Goal: Information Seeking & Learning: Learn about a topic

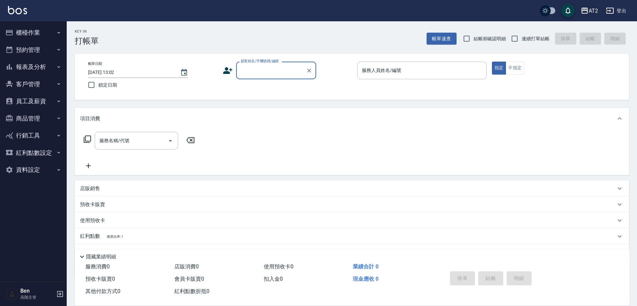
click at [337, 11] on div "AT2" at bounding box center [592, 11] width 9 height 8
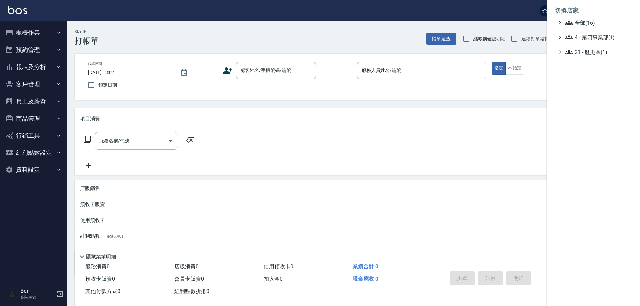
click at [337, 18] on li "切換店家" at bounding box center [593, 11] width 77 height 16
click at [337, 21] on span "全部(16)" at bounding box center [597, 23] width 64 height 8
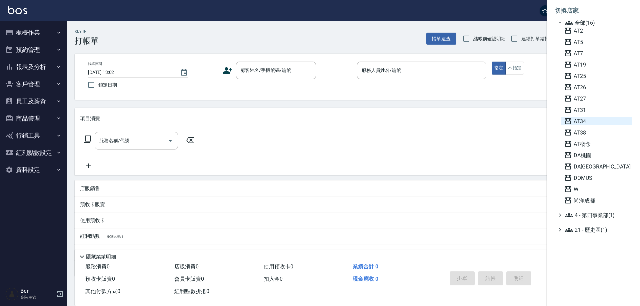
click at [337, 125] on span "AT34" at bounding box center [596, 121] width 65 height 8
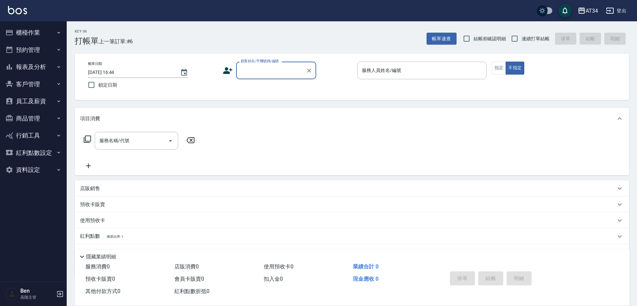
click at [20, 172] on button "資料設定" at bounding box center [33, 169] width 61 height 17
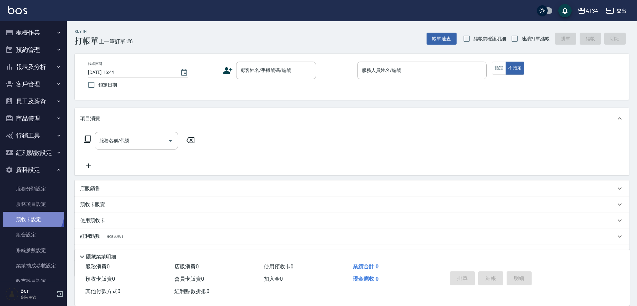
click at [26, 212] on link "預收卡設定" at bounding box center [33, 219] width 61 height 15
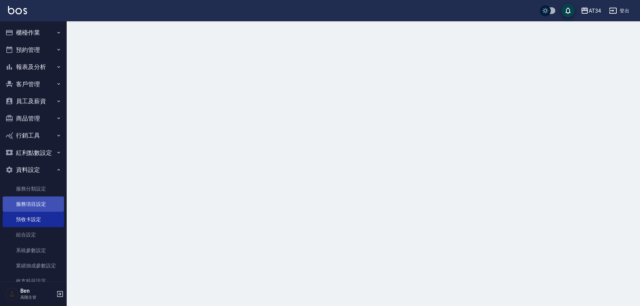
click at [27, 206] on link "服務項目設定" at bounding box center [33, 204] width 61 height 15
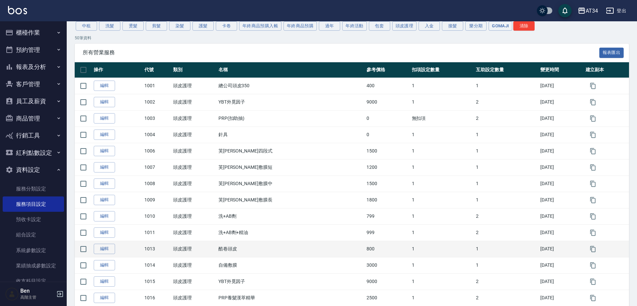
scroll to position [67, 0]
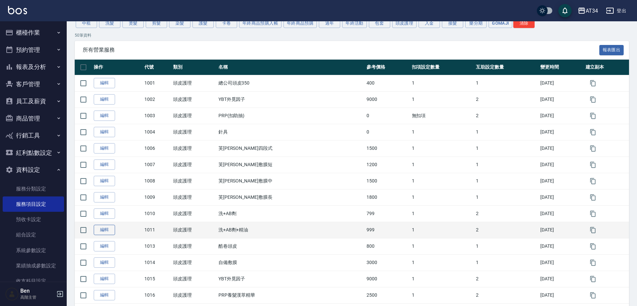
click at [110, 230] on link "編輯" at bounding box center [104, 230] width 21 height 10
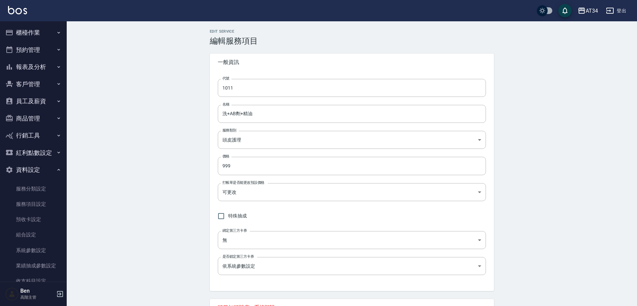
click at [47, 34] on button "櫃檯作業" at bounding box center [33, 32] width 61 height 17
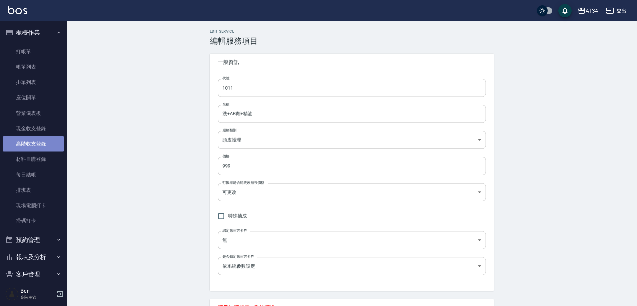
click at [34, 147] on link "高階收支登錄" at bounding box center [33, 143] width 61 height 15
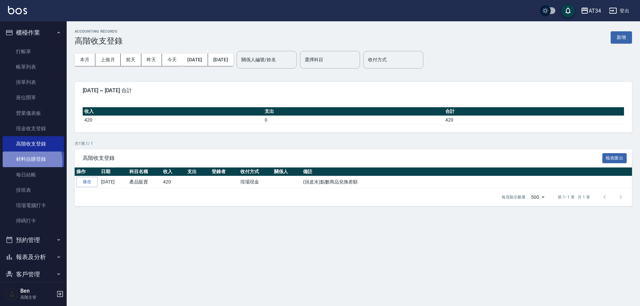
click at [23, 162] on link "材料自購登錄" at bounding box center [33, 159] width 61 height 15
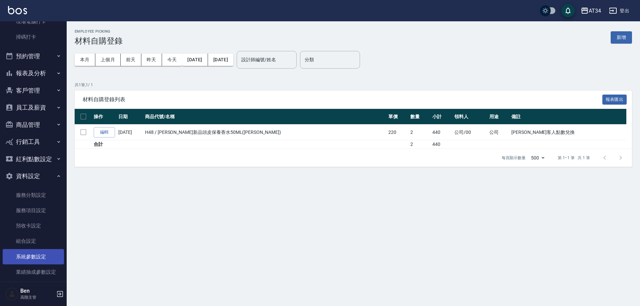
scroll to position [200, 0]
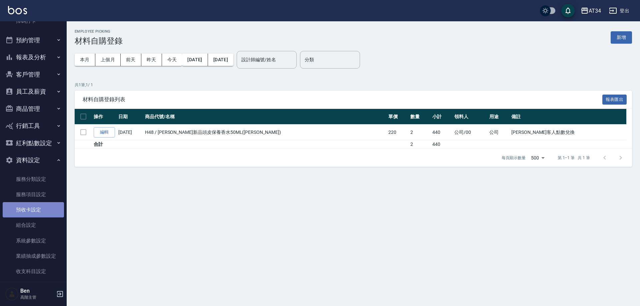
click at [41, 214] on link "預收卡設定" at bounding box center [33, 209] width 61 height 15
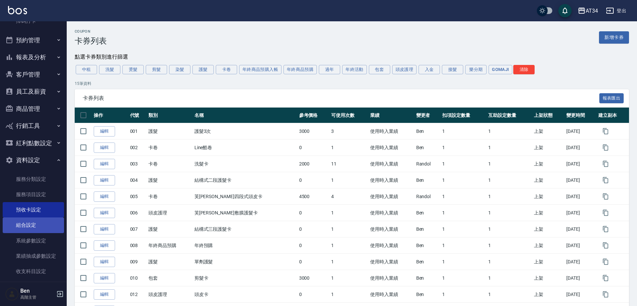
click at [42, 219] on link "組合設定" at bounding box center [33, 225] width 61 height 15
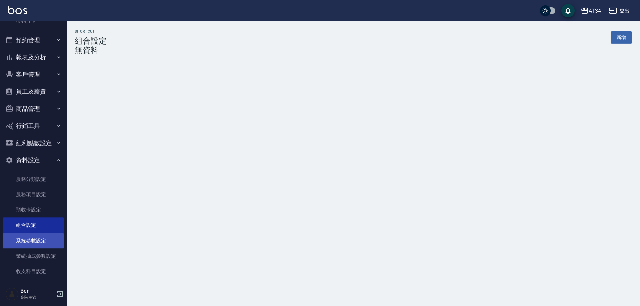
click at [38, 236] on link "系統參數設定" at bounding box center [33, 240] width 61 height 15
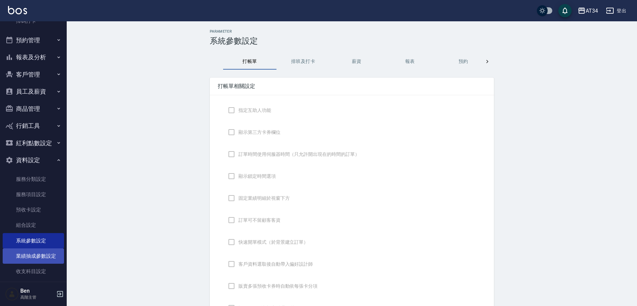
checkbox input "true"
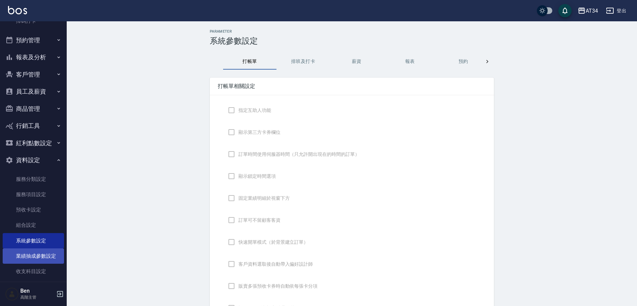
type input "NICKNAME"
type input "LASTORDER"
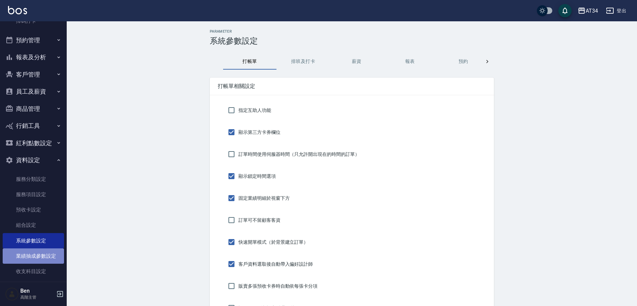
click at [33, 262] on link "業績抽成參數設定" at bounding box center [33, 256] width 61 height 15
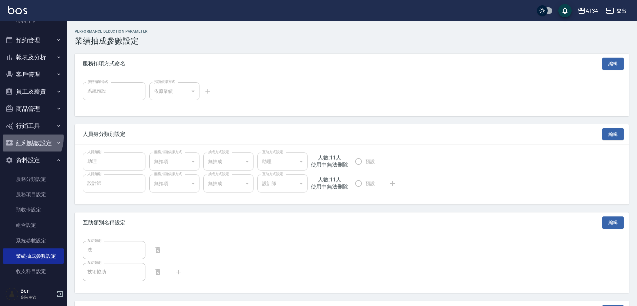
click at [23, 138] on button "紅利點數設定" at bounding box center [33, 143] width 61 height 17
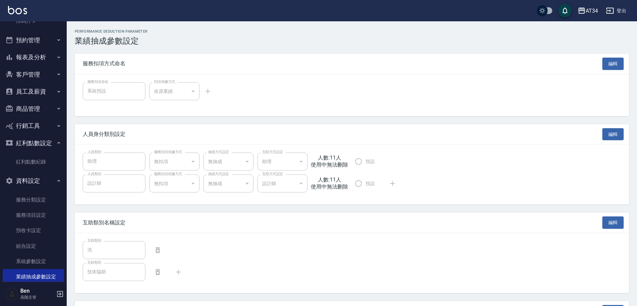
click at [31, 110] on button "商品管理" at bounding box center [33, 108] width 61 height 17
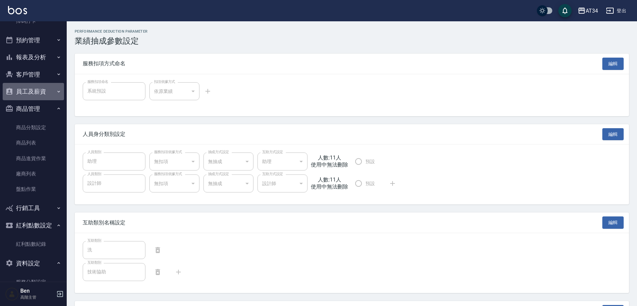
click at [40, 91] on button "員工及薪資" at bounding box center [33, 91] width 61 height 17
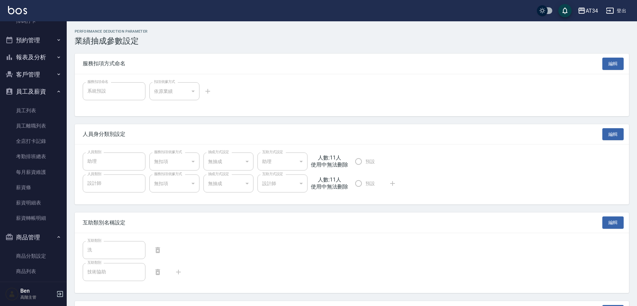
click at [41, 75] on button "客戶管理" at bounding box center [33, 74] width 61 height 17
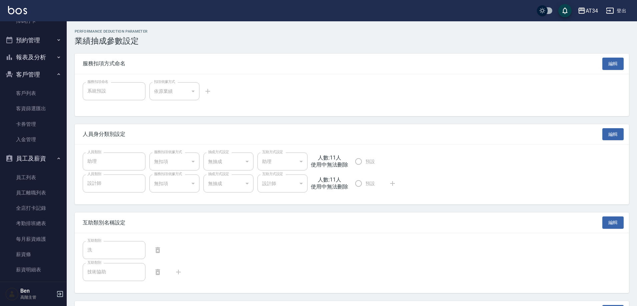
click at [3, 66] on button "客戶管理" at bounding box center [33, 74] width 61 height 17
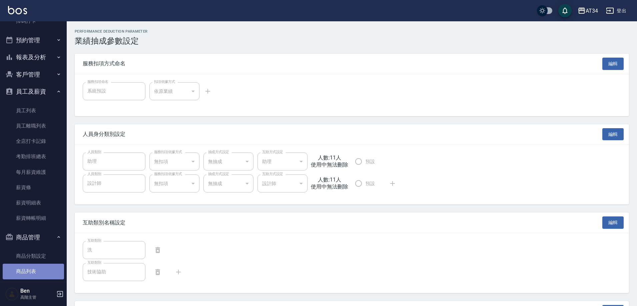
click at [50, 269] on link "商品列表" at bounding box center [33, 271] width 61 height 15
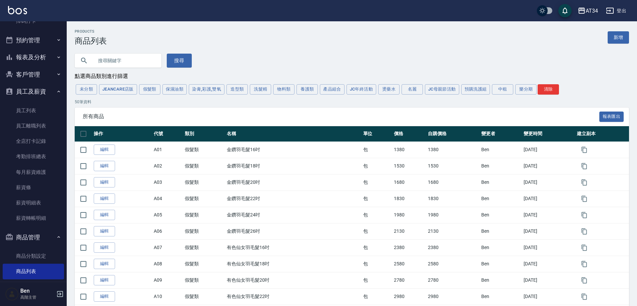
click at [589, 14] on div "AT34" at bounding box center [591, 11] width 12 height 8
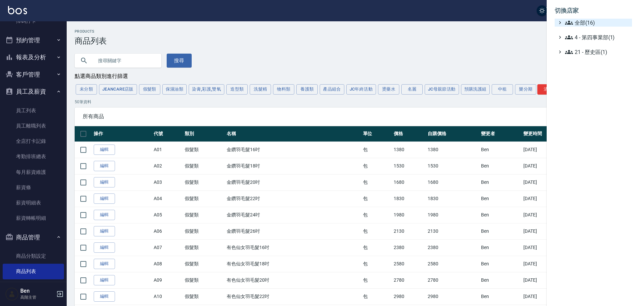
click at [584, 23] on span "全部(16)" at bounding box center [597, 23] width 64 height 8
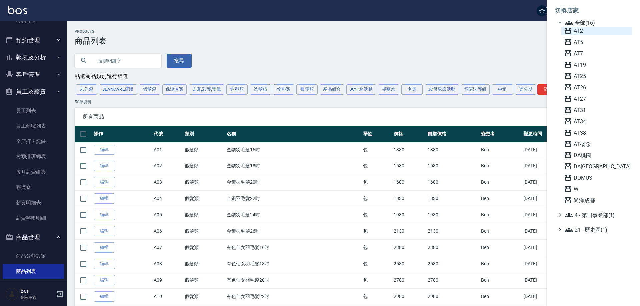
click at [587, 34] on span "AT2" at bounding box center [596, 31] width 65 height 8
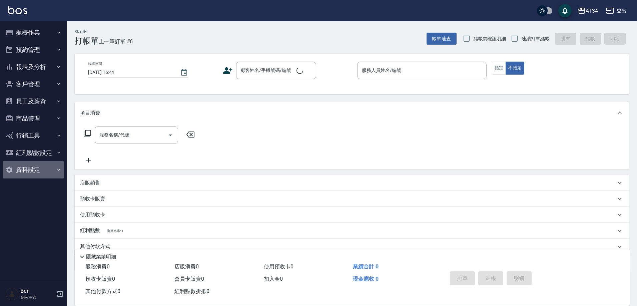
click at [45, 170] on button "資料設定" at bounding box center [33, 169] width 61 height 17
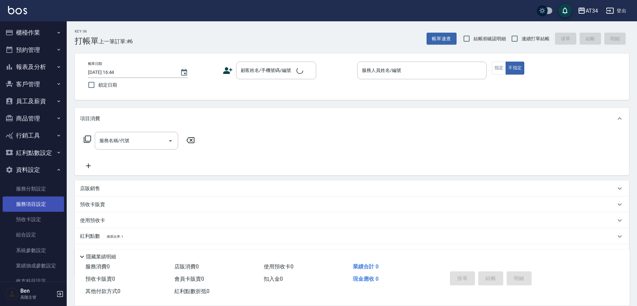
click at [39, 204] on link "服務項目設定" at bounding box center [33, 204] width 61 height 15
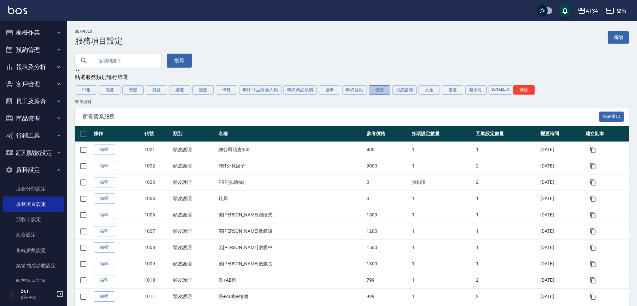
click at [370, 90] on button "包套" at bounding box center [379, 89] width 21 height 9
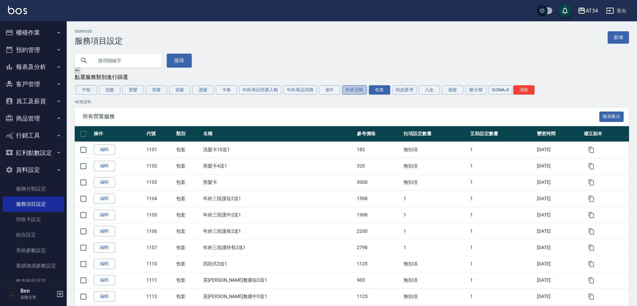
click at [355, 92] on button "年終活動" at bounding box center [354, 89] width 25 height 9
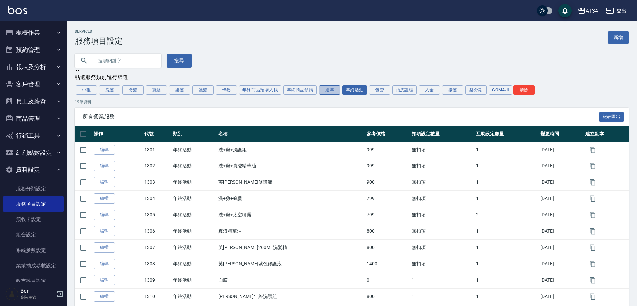
click at [329, 94] on button "過年" at bounding box center [329, 89] width 21 height 9
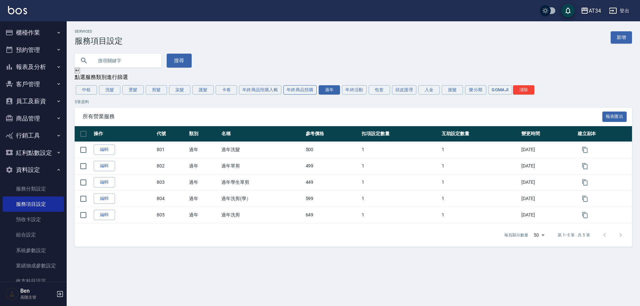
click at [305, 94] on button "年終商品預購" at bounding box center [299, 89] width 33 height 9
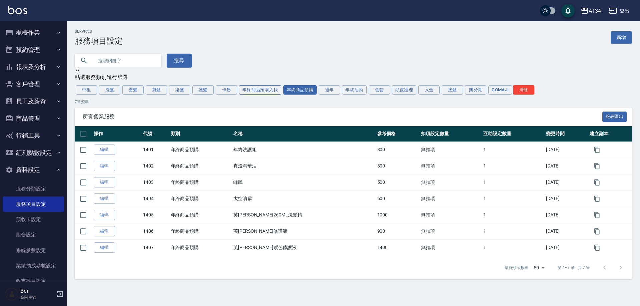
click at [279, 93] on button "年終商品預購入帳" at bounding box center [260, 89] width 42 height 9
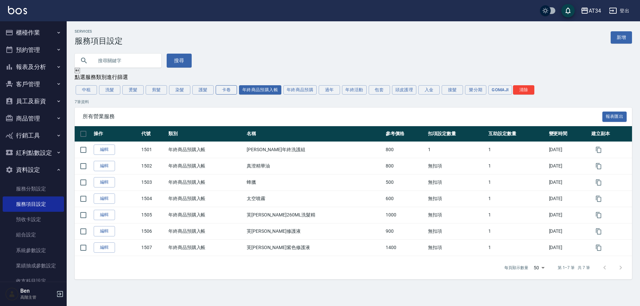
click at [222, 89] on button "卡卷" at bounding box center [226, 89] width 21 height 9
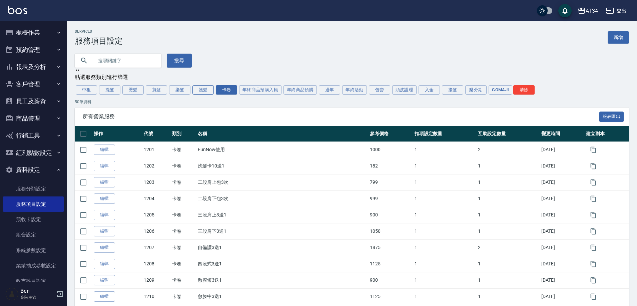
click at [204, 91] on button "護髮" at bounding box center [202, 89] width 21 height 9
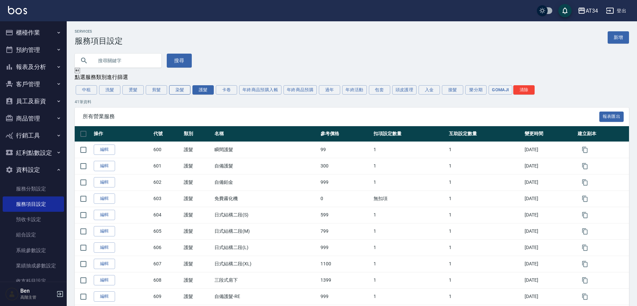
click at [181, 92] on button "染髮" at bounding box center [179, 89] width 21 height 9
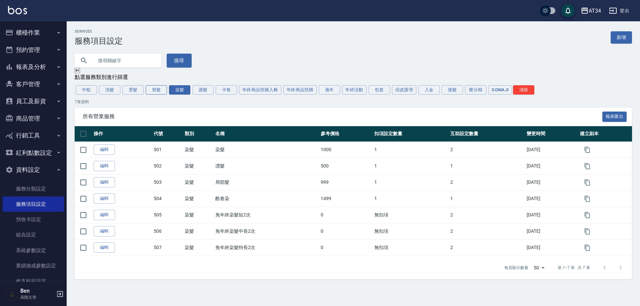
click at [163, 94] on button "剪髮" at bounding box center [156, 89] width 21 height 9
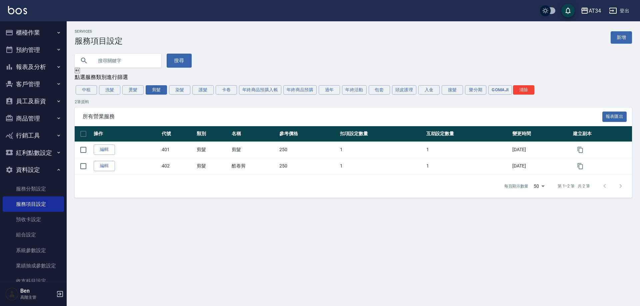
click at [144, 94] on div "中租 洗髮 燙髮 剪髮 染髮 護髮 卡卷 年終商品預購入帳 年終商品預購 過年 年終活動 包套 頭皮護理 入金 接髮 樂分期 GOMAJI 清除" at bounding box center [353, 89] width 557 height 11
click at [130, 93] on button "燙髮" at bounding box center [132, 89] width 21 height 9
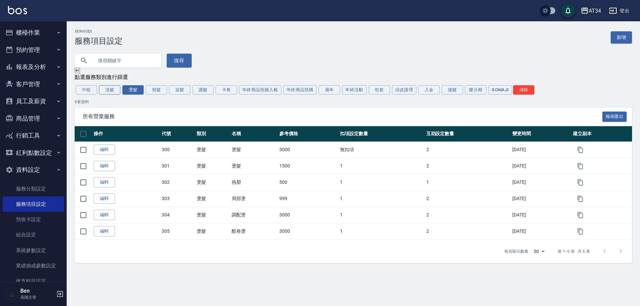
click at [110, 91] on button "洗髮" at bounding box center [109, 89] width 21 height 9
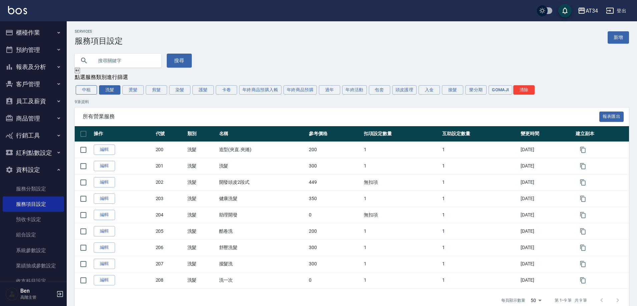
click at [85, 90] on button "中租" at bounding box center [86, 89] width 21 height 9
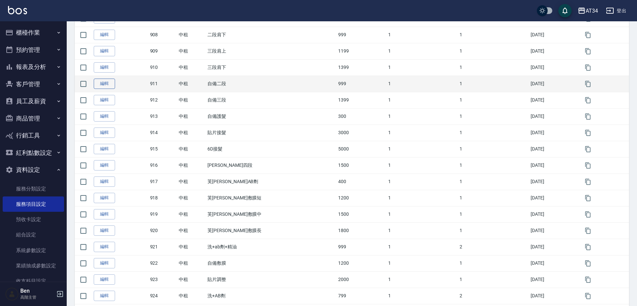
scroll to position [233, 0]
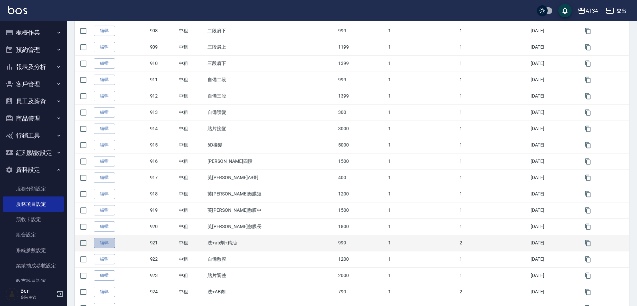
click at [104, 246] on link "編輯" at bounding box center [104, 243] width 21 height 10
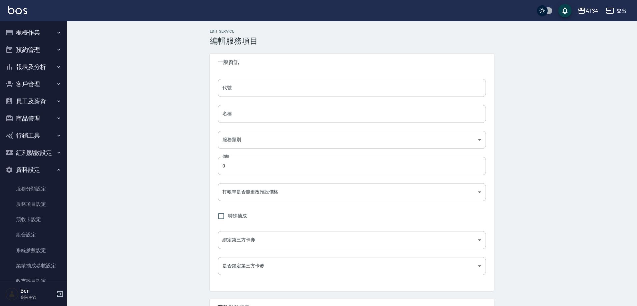
type input "921"
type input "洗+ab劑+精油"
type input "2dea89fa-2c4b-44c8-aec5-80f29edb4794"
type input "999"
type input "FALSE"
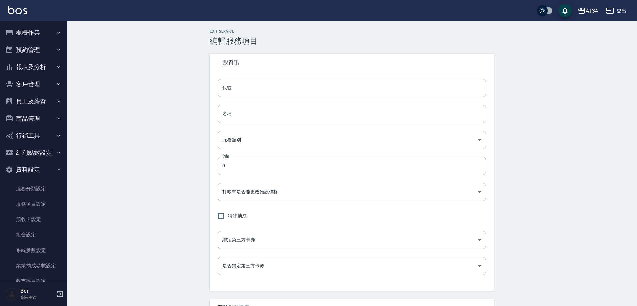
type input "none"
type input "UNSET"
type input "onSalary"
type input "洗"
type input "1"
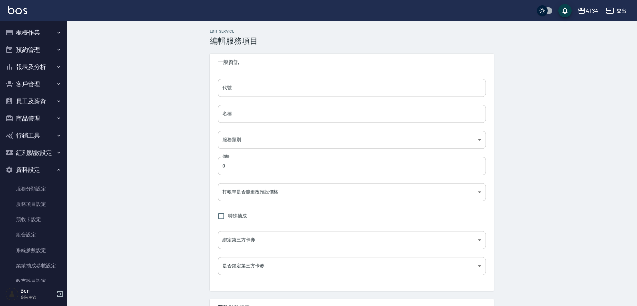
type input "點數"
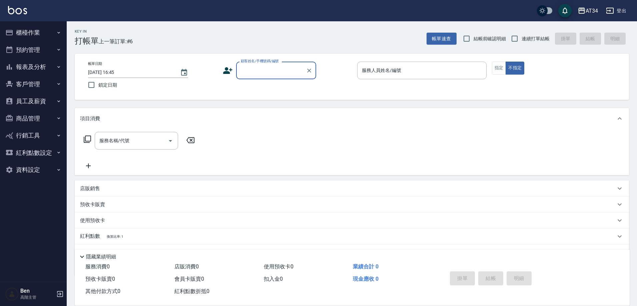
click at [41, 115] on button "商品管理" at bounding box center [33, 118] width 61 height 17
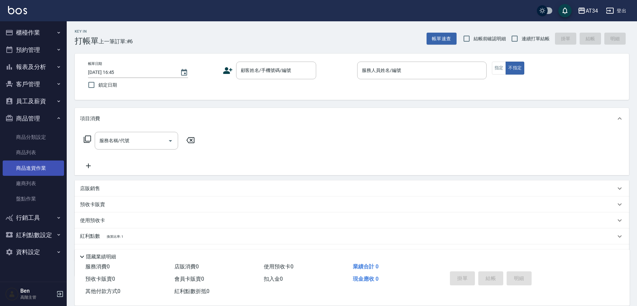
click at [30, 163] on link "商品進貨作業" at bounding box center [33, 168] width 61 height 15
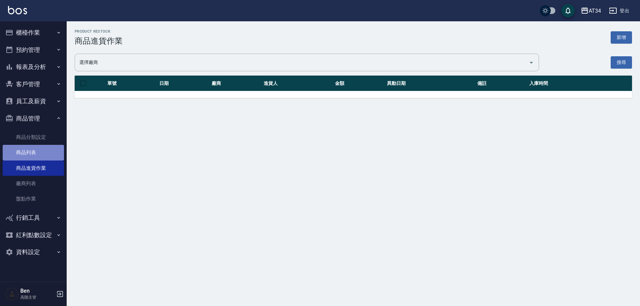
click at [29, 155] on link "商品列表" at bounding box center [33, 152] width 61 height 15
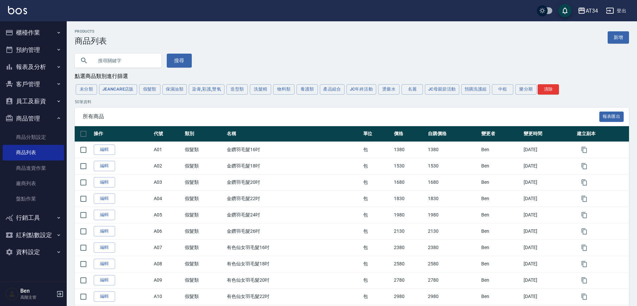
click at [25, 251] on button "資料設定" at bounding box center [33, 252] width 61 height 17
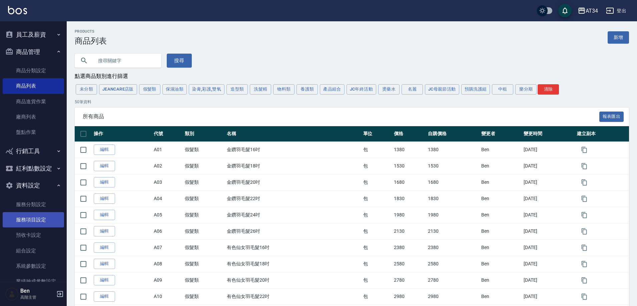
click at [23, 218] on link "服務項目設定" at bounding box center [33, 219] width 61 height 15
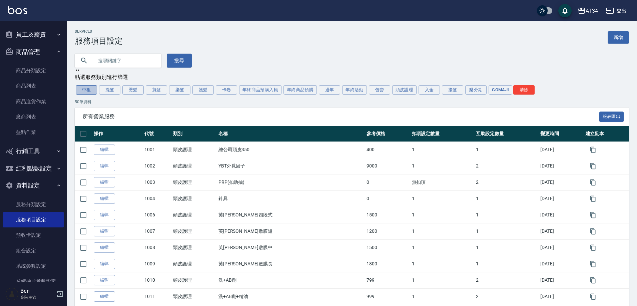
click at [82, 88] on button "中租" at bounding box center [86, 89] width 21 height 9
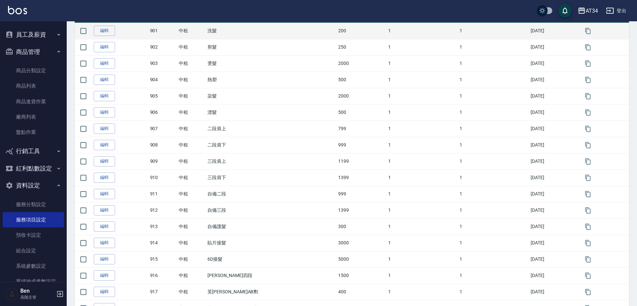
scroll to position [133, 0]
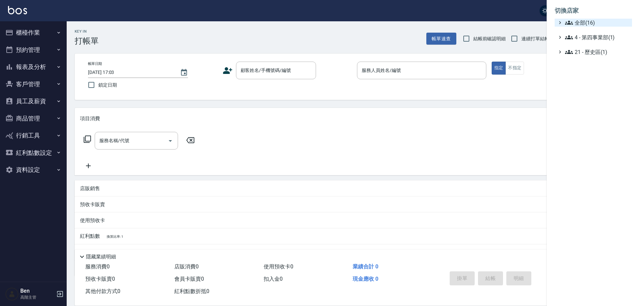
click at [589, 21] on span "全部(16)" at bounding box center [597, 23] width 64 height 8
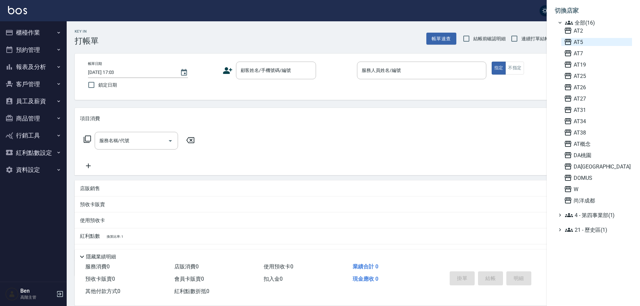
click at [583, 41] on span "AT5" at bounding box center [596, 42] width 65 height 8
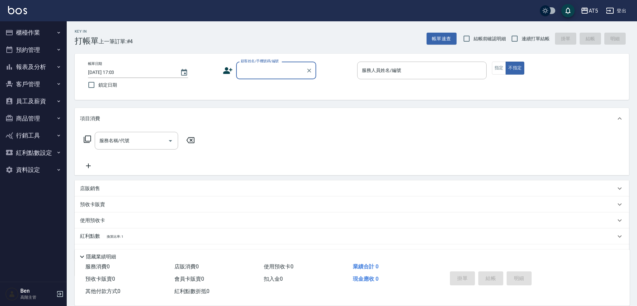
click at [38, 66] on button "報表及分析" at bounding box center [33, 66] width 61 height 17
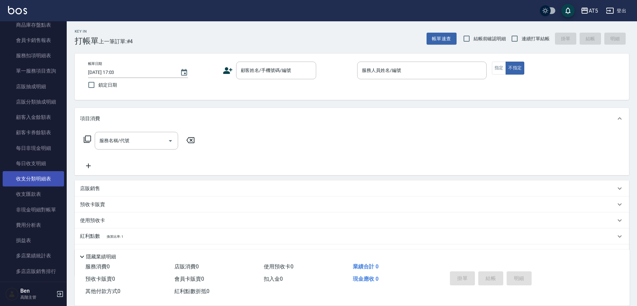
scroll to position [433, 0]
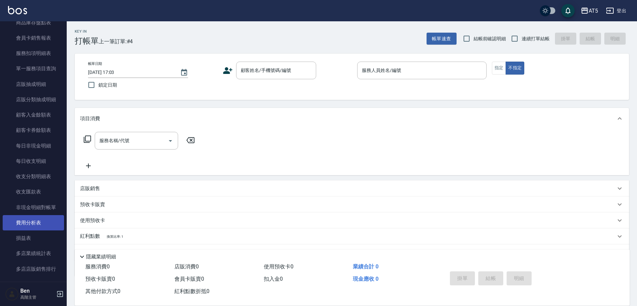
click at [44, 223] on link "費用分析表" at bounding box center [33, 222] width 61 height 15
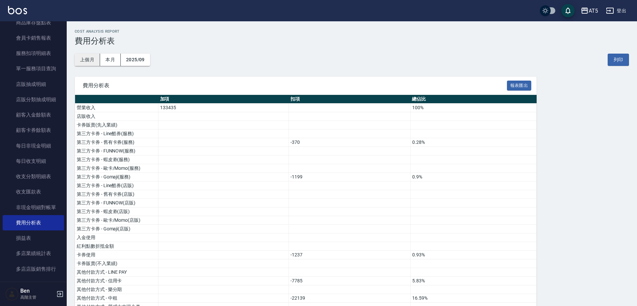
click at [90, 59] on button "上個月" at bounding box center [87, 60] width 25 height 12
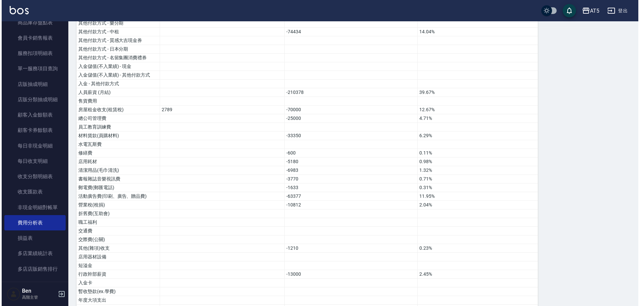
scroll to position [420, 0]
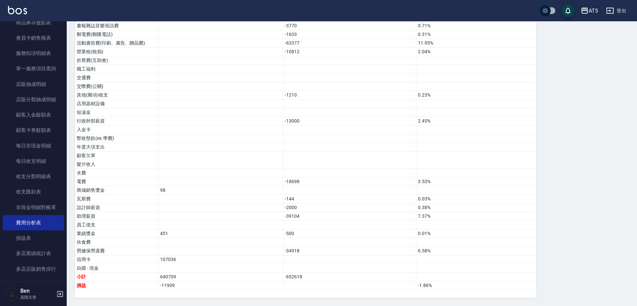
click at [597, 10] on div "AT5" at bounding box center [592, 11] width 9 height 8
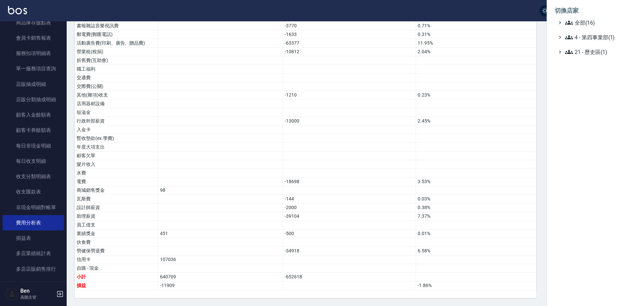
click at [597, 18] on li "切換店家" at bounding box center [593, 11] width 77 height 16
click at [597, 23] on span "全部(16)" at bounding box center [597, 23] width 64 height 8
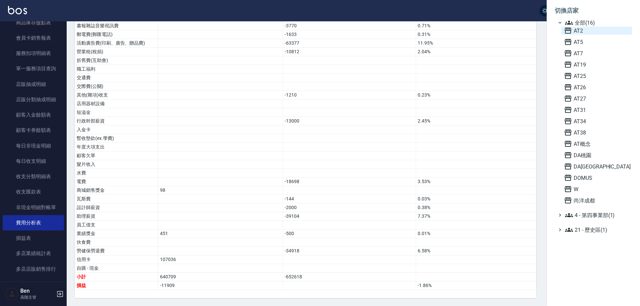
click at [601, 31] on span "AT2" at bounding box center [596, 31] width 65 height 8
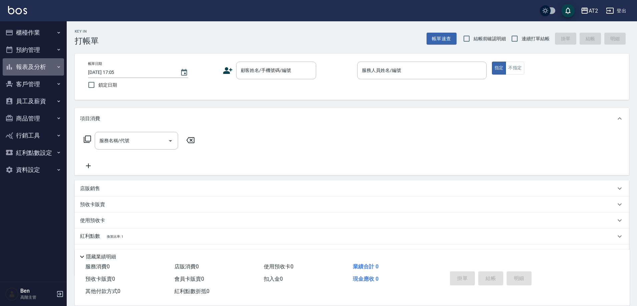
click at [36, 69] on button "報表及分析" at bounding box center [33, 66] width 61 height 17
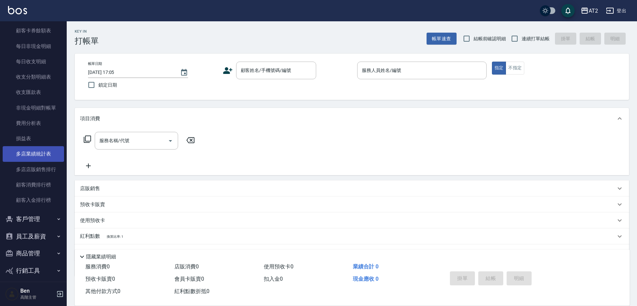
scroll to position [533, 0]
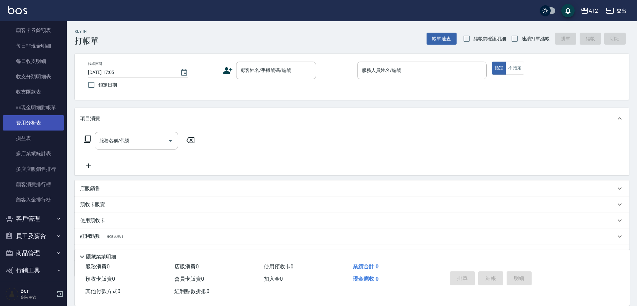
click at [42, 117] on link "費用分析表" at bounding box center [33, 122] width 61 height 15
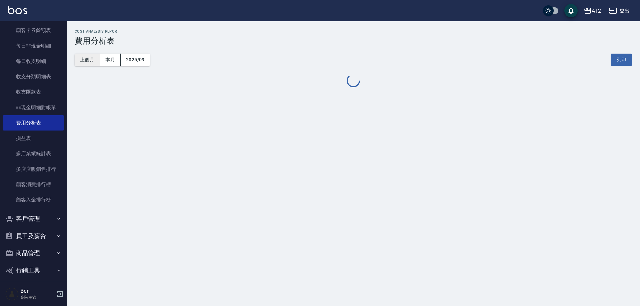
click at [81, 57] on button "上個月" at bounding box center [87, 60] width 25 height 12
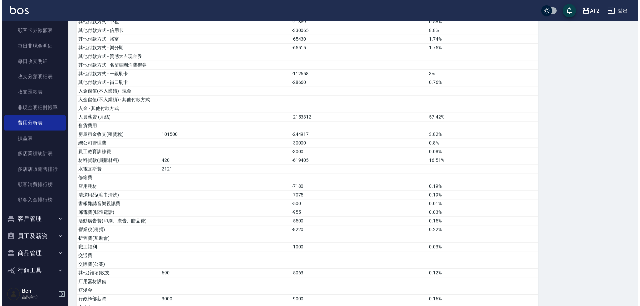
scroll to position [420, 0]
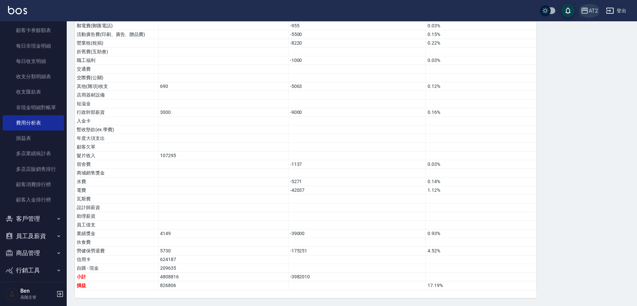
click at [587, 12] on icon "button" at bounding box center [584, 11] width 7 height 6
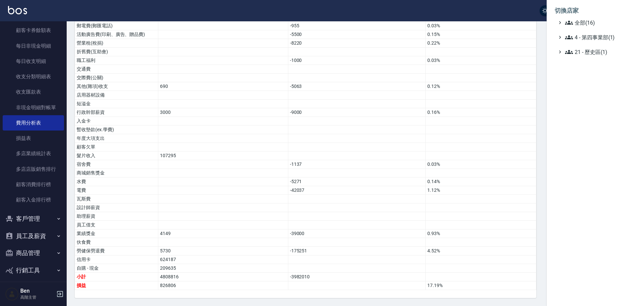
click at [589, 22] on span "全部(16)" at bounding box center [597, 23] width 64 height 8
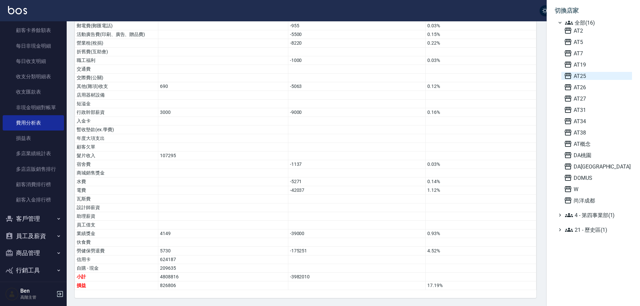
click at [591, 76] on span "AT25" at bounding box center [596, 76] width 65 height 8
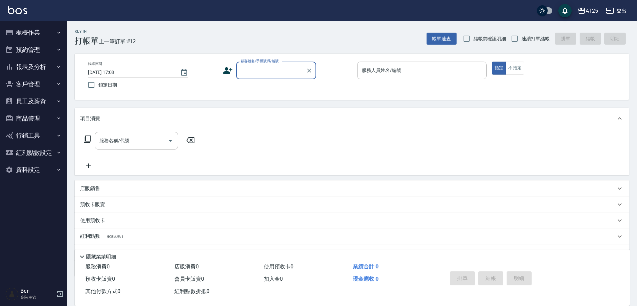
click at [44, 68] on button "報表及分析" at bounding box center [33, 66] width 61 height 17
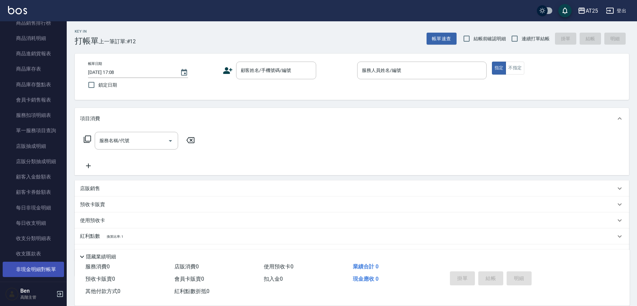
scroll to position [433, 0]
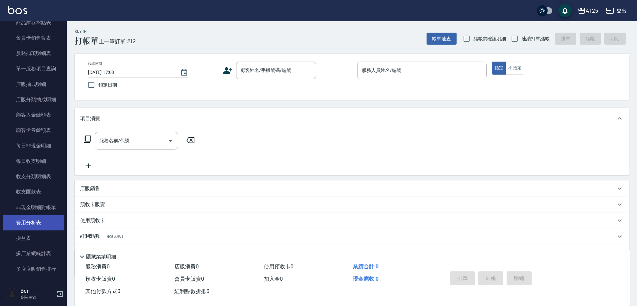
click at [31, 219] on link "費用分析表" at bounding box center [33, 222] width 61 height 15
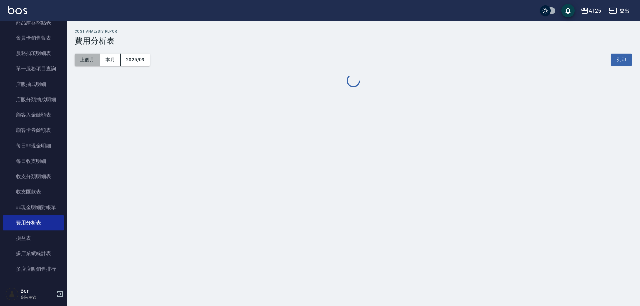
click at [85, 60] on button "上個月" at bounding box center [87, 60] width 25 height 12
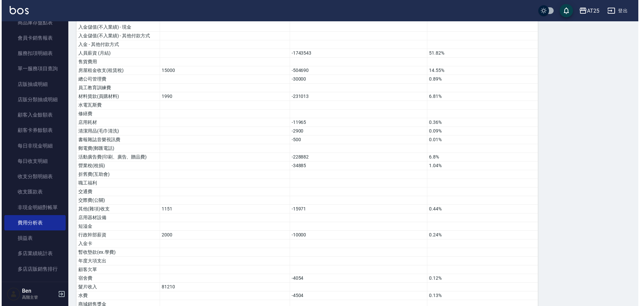
scroll to position [437, 0]
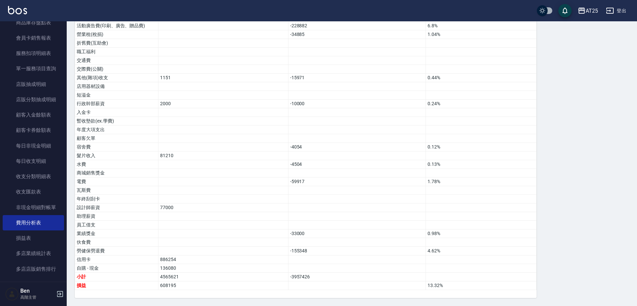
click at [573, 14] on div "AT25 登出" at bounding box center [318, 10] width 637 height 21
click at [577, 13] on button "AT25" at bounding box center [588, 11] width 26 height 14
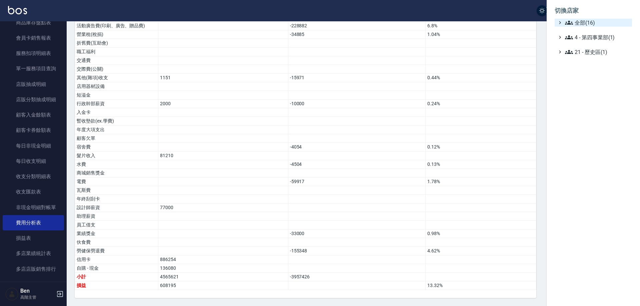
click at [592, 21] on span "全部(16)" at bounding box center [597, 23] width 64 height 8
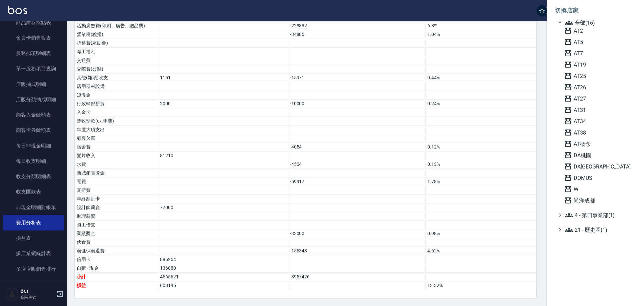
click at [584, 105] on div "AT2 AT5 AT7 AT19 AT25 AT26 AT27 AT31 AT34 AT38 AT概念 DA桃園 DA蘆洲 DOMUS W 尚洋成都" at bounding box center [596, 116] width 71 height 178
click at [584, 110] on span "AT31" at bounding box center [596, 110] width 65 height 8
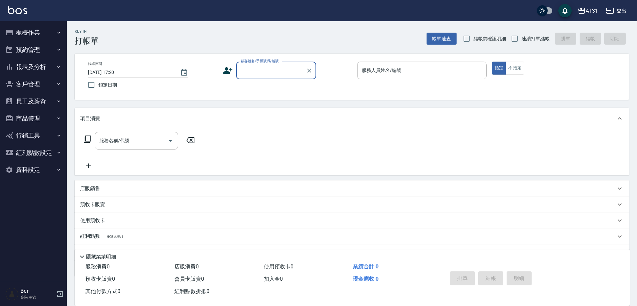
click at [44, 67] on button "報表及分析" at bounding box center [33, 66] width 61 height 17
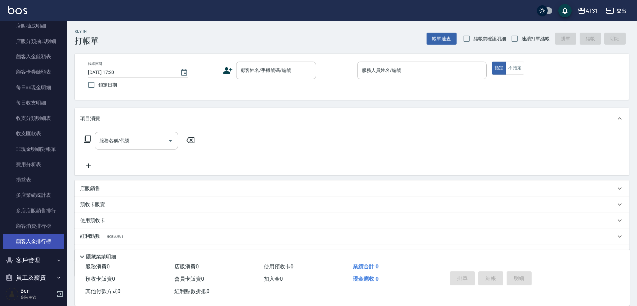
scroll to position [500, 0]
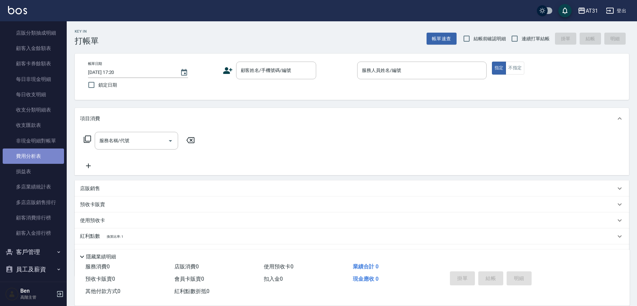
click at [40, 156] on link "費用分析表" at bounding box center [33, 156] width 61 height 15
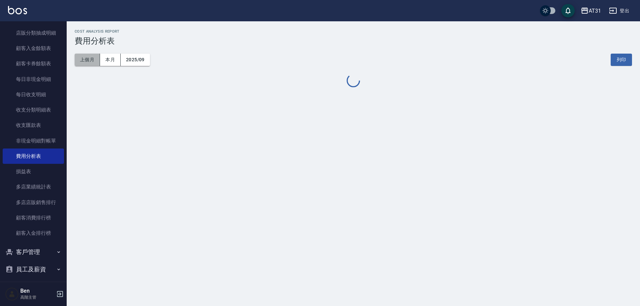
click at [89, 60] on button "上個月" at bounding box center [87, 60] width 25 height 12
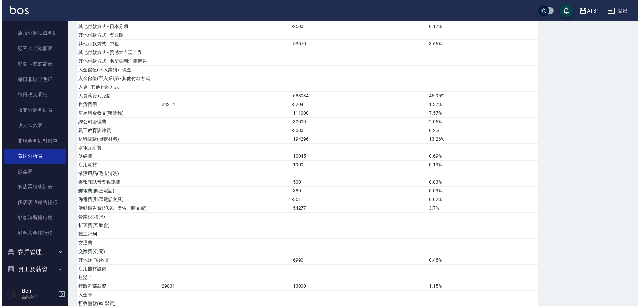
scroll to position [233, 0]
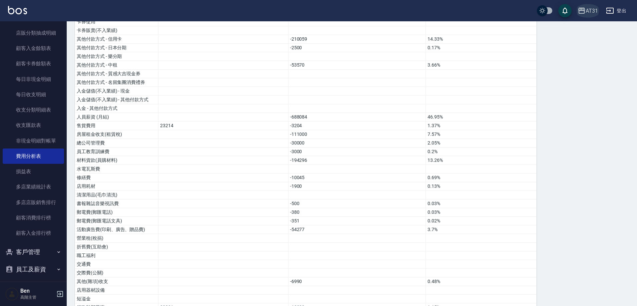
click at [585, 8] on icon "button" at bounding box center [581, 11] width 8 height 8
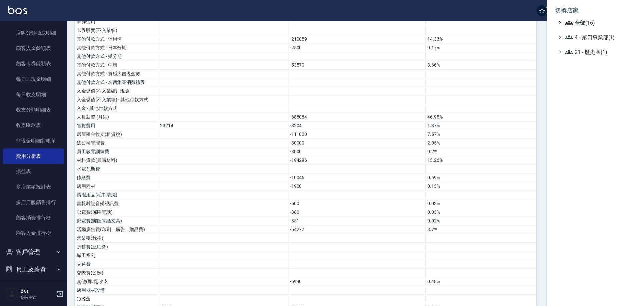
click at [584, 18] on li "切換店家" at bounding box center [593, 11] width 77 height 16
click at [585, 22] on span "全部(16)" at bounding box center [597, 23] width 64 height 8
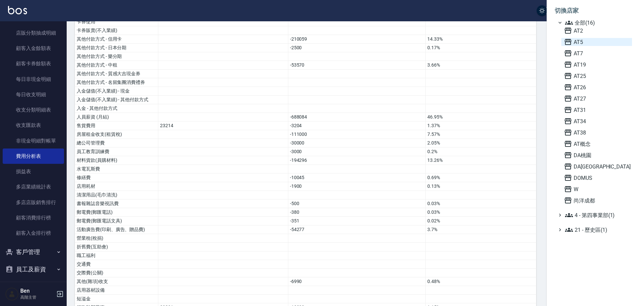
click at [589, 41] on span "AT5" at bounding box center [596, 42] width 65 height 8
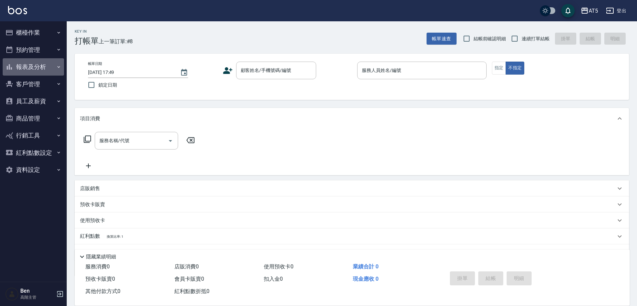
click at [52, 63] on button "報表及分析" at bounding box center [33, 66] width 61 height 17
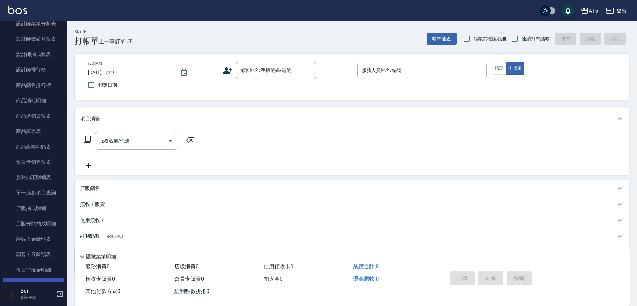
scroll to position [400, 0]
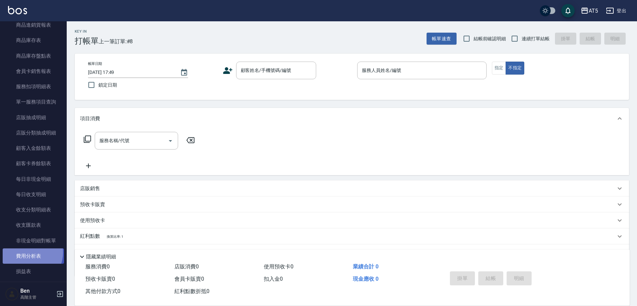
click at [27, 253] on link "費用分析表" at bounding box center [33, 256] width 61 height 15
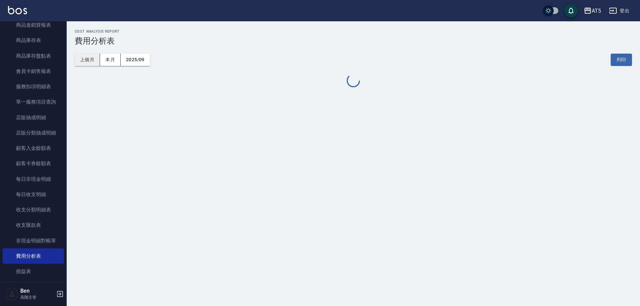
click at [91, 66] on button "上個月" at bounding box center [87, 60] width 25 height 12
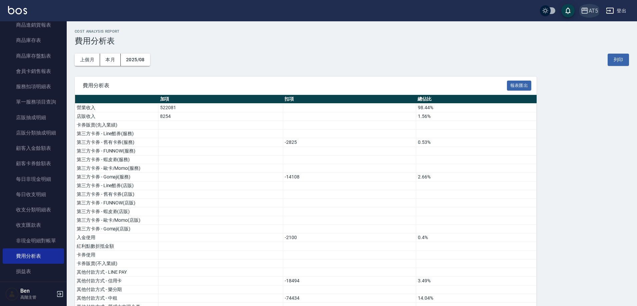
click at [589, 11] on div "AT5" at bounding box center [592, 11] width 9 height 8
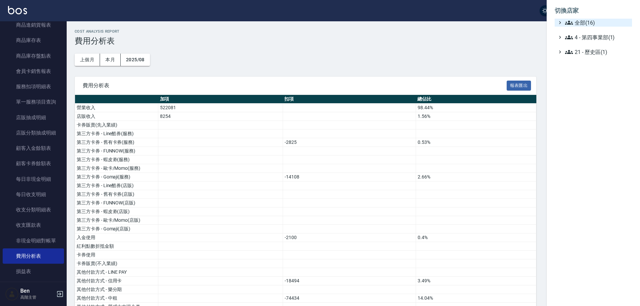
click at [590, 24] on span "全部(16)" at bounding box center [597, 23] width 64 height 8
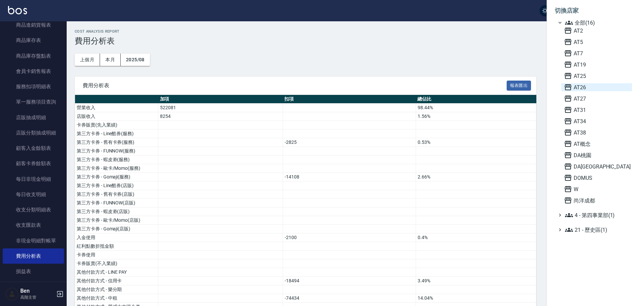
click at [591, 87] on span "AT26" at bounding box center [596, 87] width 65 height 8
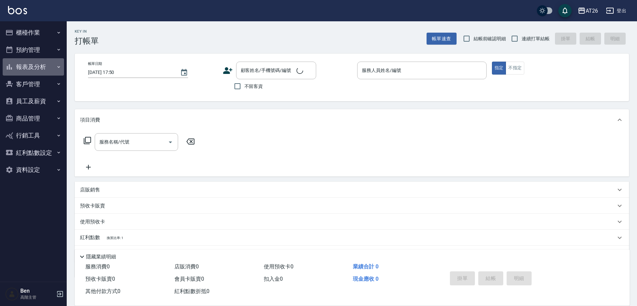
click at [40, 68] on button "報表及分析" at bounding box center [33, 66] width 61 height 17
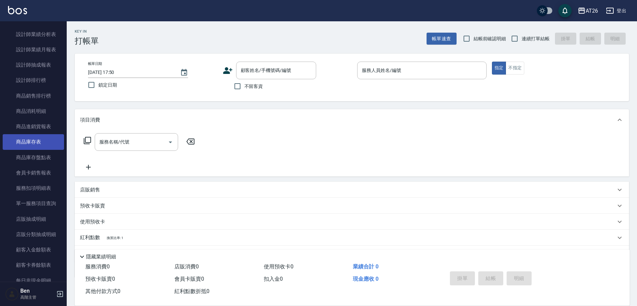
scroll to position [433, 0]
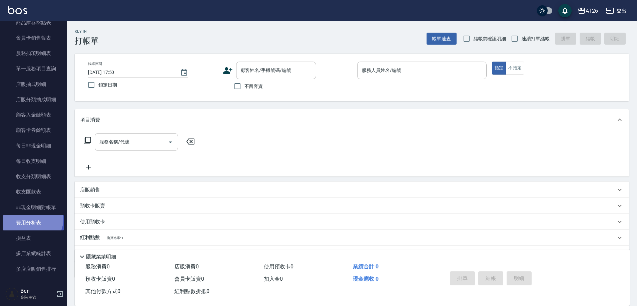
click at [31, 219] on link "費用分析表" at bounding box center [33, 222] width 61 height 15
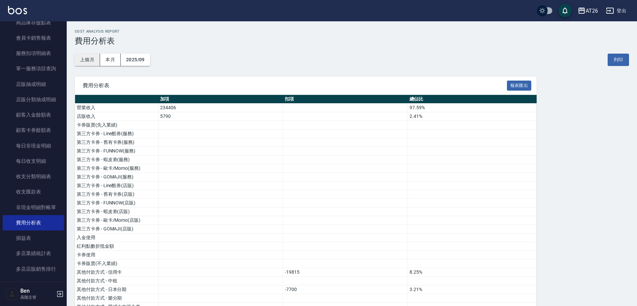
click at [97, 57] on button "上個月" at bounding box center [87, 60] width 25 height 12
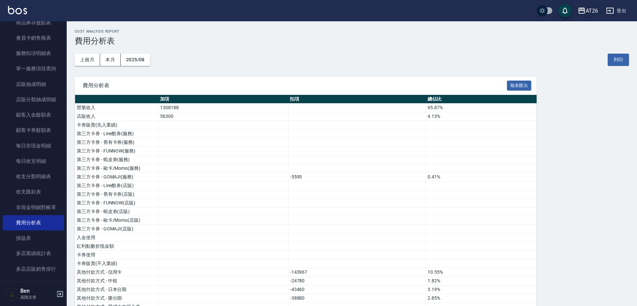
click at [589, 10] on div "AT26" at bounding box center [591, 11] width 12 height 8
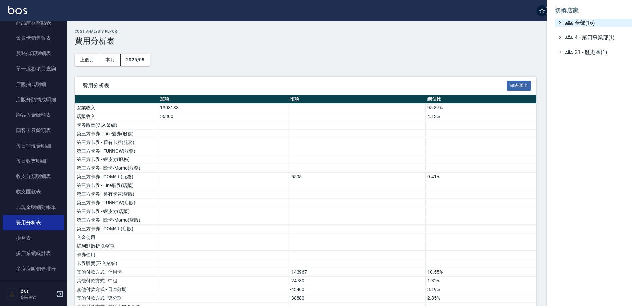
drag, startPoint x: 592, startPoint y: 21, endPoint x: 593, endPoint y: 26, distance: 5.4
click at [592, 21] on span "全部(16)" at bounding box center [597, 23] width 64 height 8
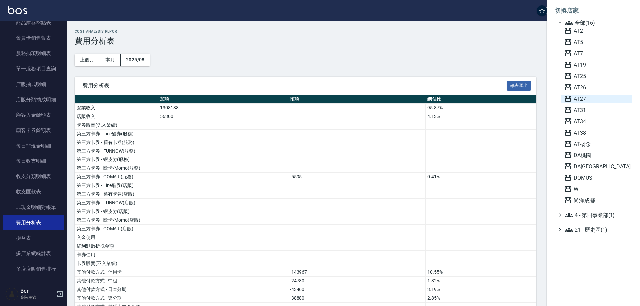
click at [586, 97] on span "AT27" at bounding box center [596, 99] width 65 height 8
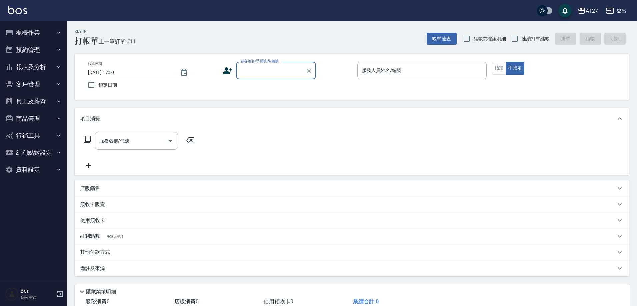
click at [34, 103] on button "員工及薪資" at bounding box center [33, 101] width 61 height 17
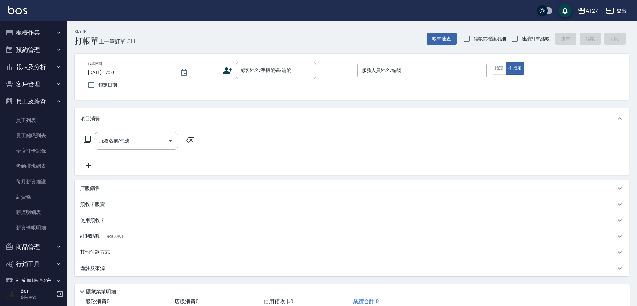
click at [44, 65] on button "報表及分析" at bounding box center [33, 66] width 61 height 17
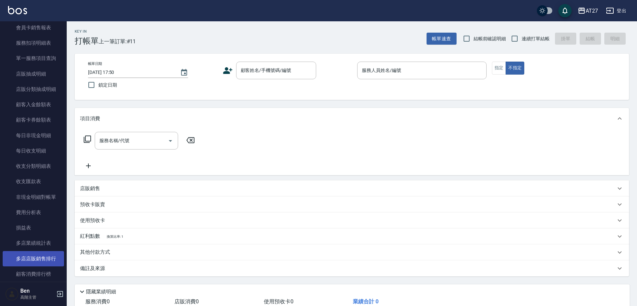
scroll to position [533, 0]
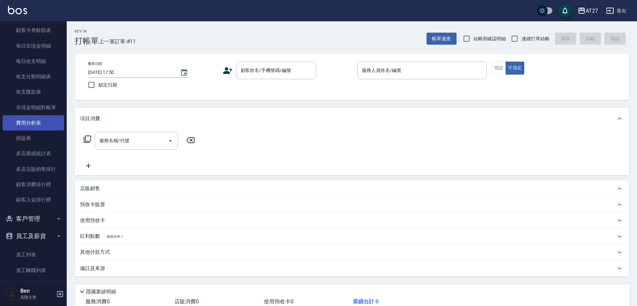
click at [38, 122] on link "費用分析表" at bounding box center [33, 122] width 61 height 15
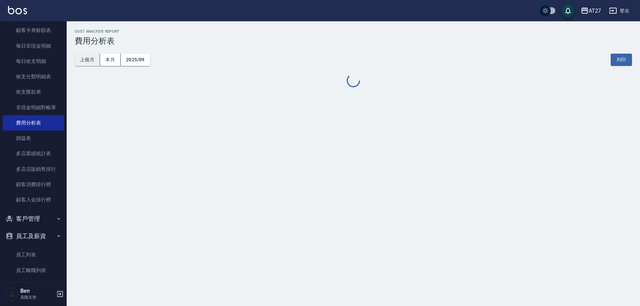
click at [86, 64] on button "上個月" at bounding box center [87, 60] width 25 height 12
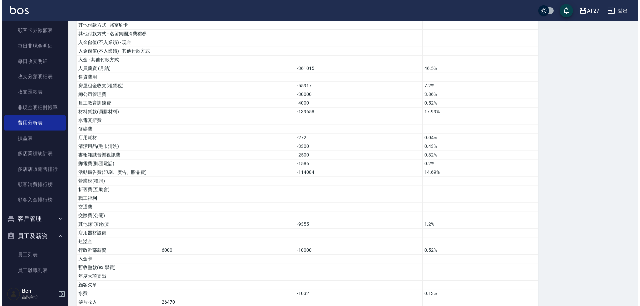
scroll to position [203, 0]
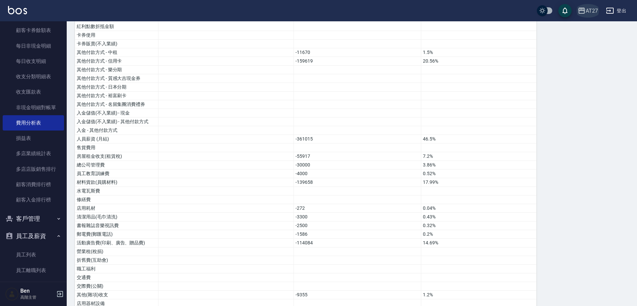
click at [595, 11] on div "AT27" at bounding box center [591, 11] width 12 height 8
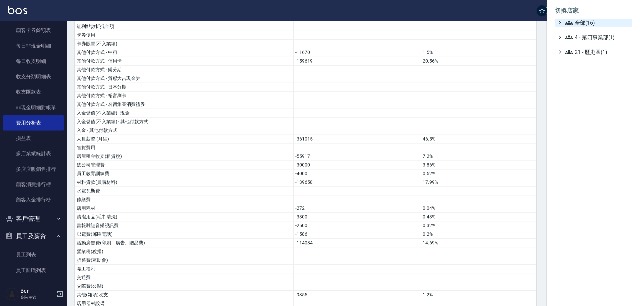
click at [591, 26] on span "全部(16)" at bounding box center [597, 23] width 64 height 8
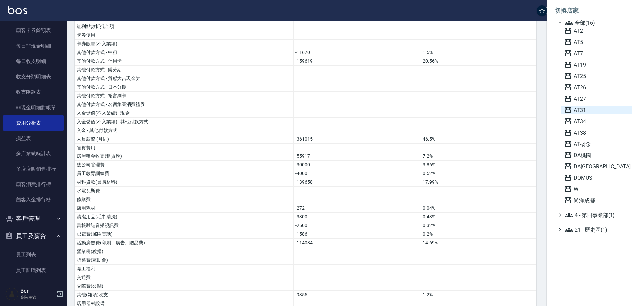
click at [593, 109] on span "AT31" at bounding box center [596, 110] width 65 height 8
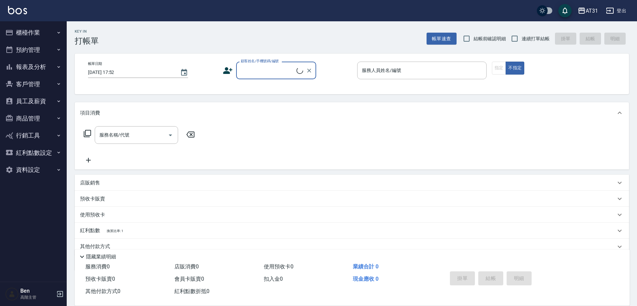
click at [580, 13] on icon "button" at bounding box center [581, 11] width 8 height 8
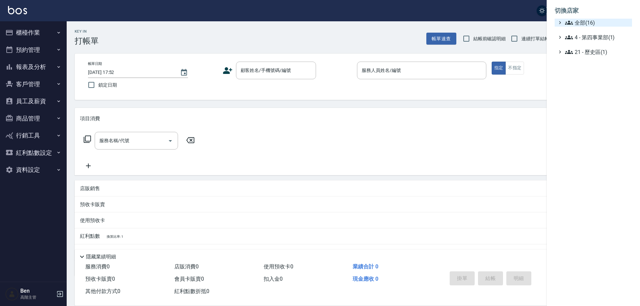
click at [587, 22] on span "全部(16)" at bounding box center [597, 23] width 64 height 8
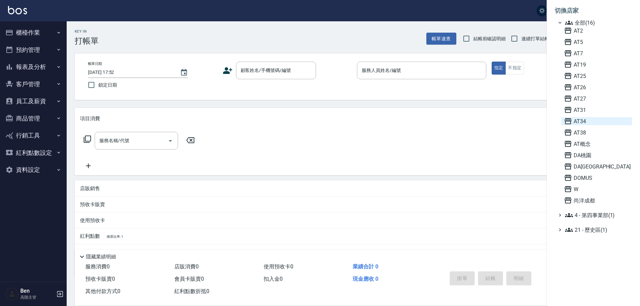
click at [596, 124] on span "AT34" at bounding box center [596, 121] width 65 height 8
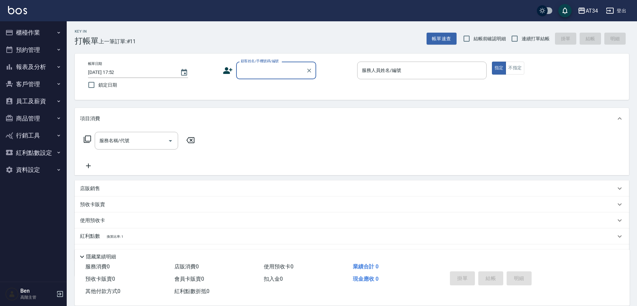
click at [41, 69] on button "報表及分析" at bounding box center [33, 66] width 61 height 17
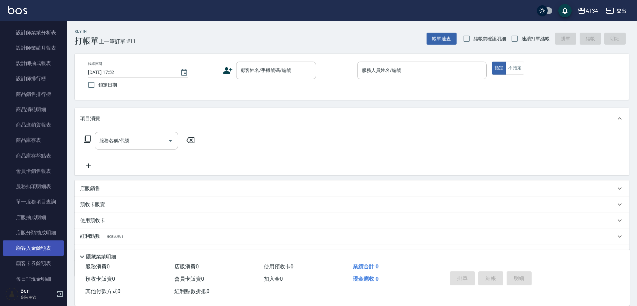
scroll to position [400, 0]
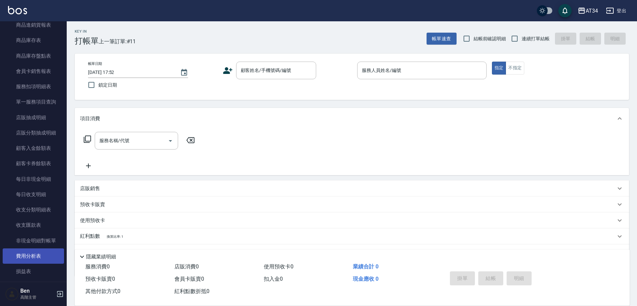
drag, startPoint x: 40, startPoint y: 253, endPoint x: 98, endPoint y: 168, distance: 102.5
click at [40, 253] on link "費用分析表" at bounding box center [33, 256] width 61 height 15
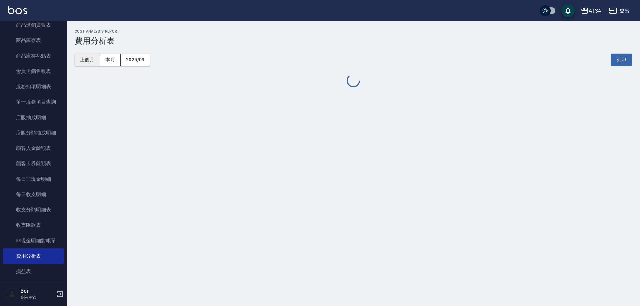
click at [90, 61] on button "上個月" at bounding box center [87, 60] width 25 height 12
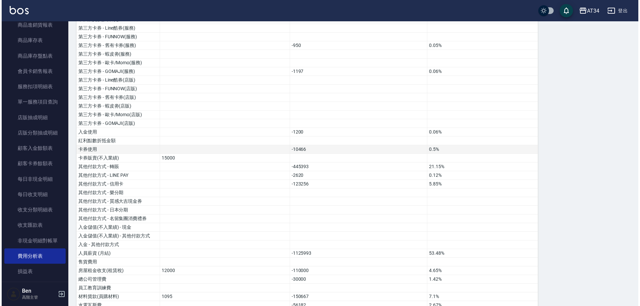
scroll to position [100, 0]
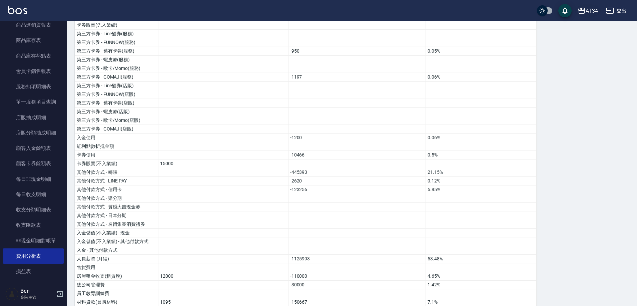
click at [588, 8] on div "AT34" at bounding box center [591, 11] width 12 height 8
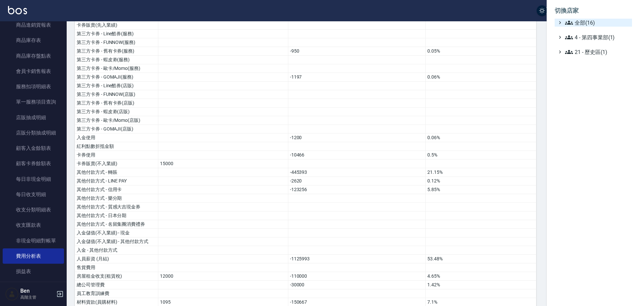
click at [590, 21] on span "全部(16)" at bounding box center [597, 23] width 64 height 8
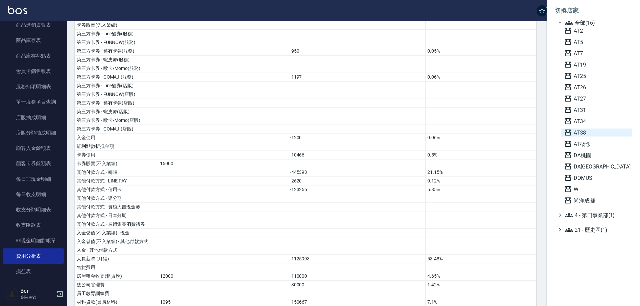
click at [593, 132] on span "AT38" at bounding box center [596, 133] width 65 height 8
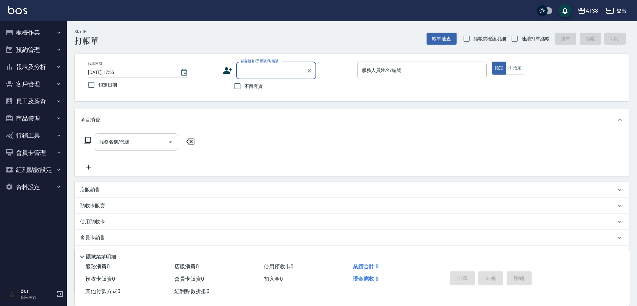
click at [37, 68] on button "報表及分析" at bounding box center [33, 66] width 61 height 17
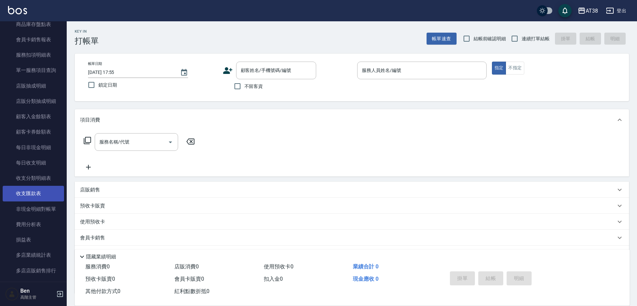
scroll to position [433, 0]
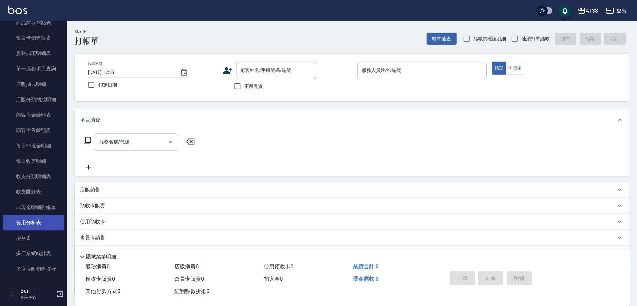
click at [44, 224] on link "費用分析表" at bounding box center [33, 222] width 61 height 15
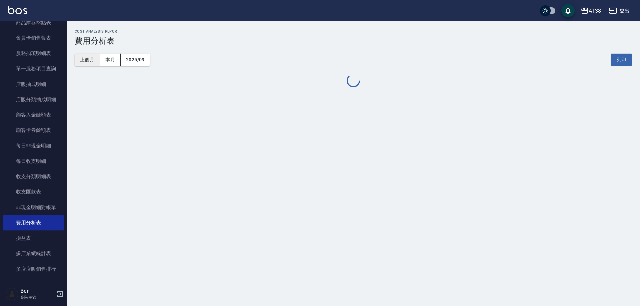
click at [96, 59] on button "上個月" at bounding box center [87, 60] width 25 height 12
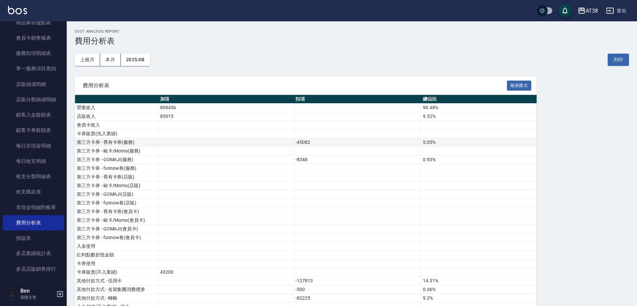
scroll to position [33, 0]
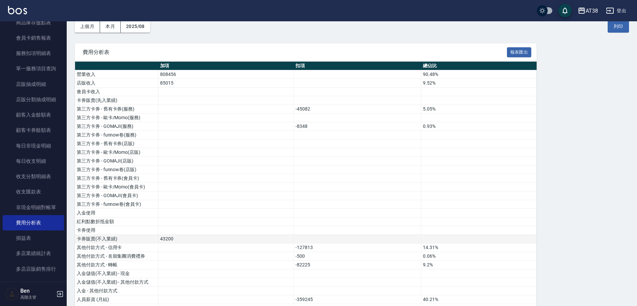
click at [169, 239] on td "43200" at bounding box center [225, 239] width 135 height 9
click at [591, 11] on div "AT38" at bounding box center [591, 11] width 12 height 8
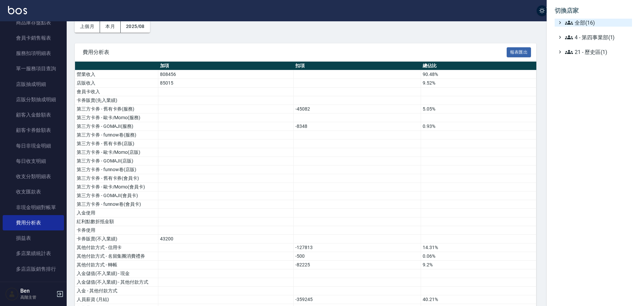
click at [589, 22] on span "全部(16)" at bounding box center [597, 23] width 64 height 8
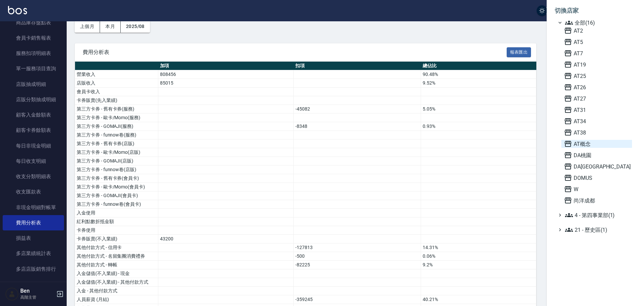
click at [595, 147] on span "AT概念" at bounding box center [596, 144] width 65 height 8
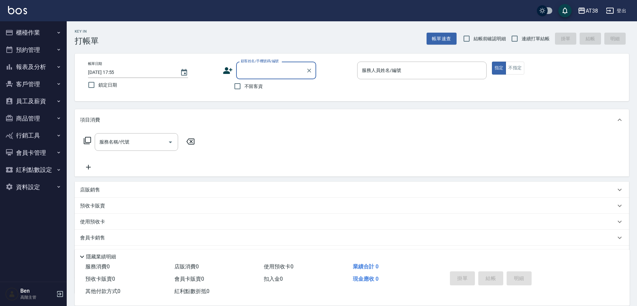
click at [36, 66] on button "報表及分析" at bounding box center [33, 66] width 61 height 17
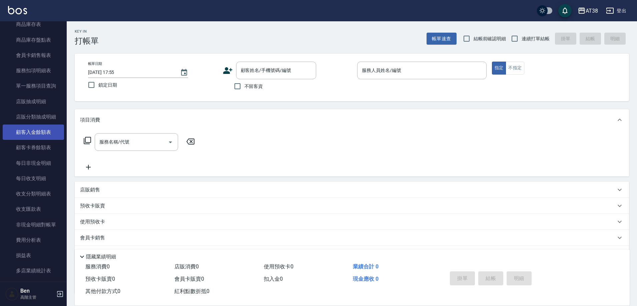
scroll to position [467, 0]
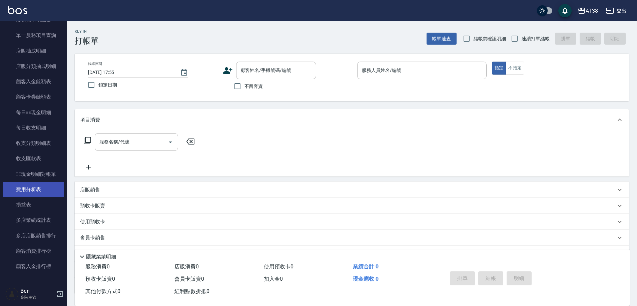
click at [36, 194] on link "費用分析表" at bounding box center [33, 189] width 61 height 15
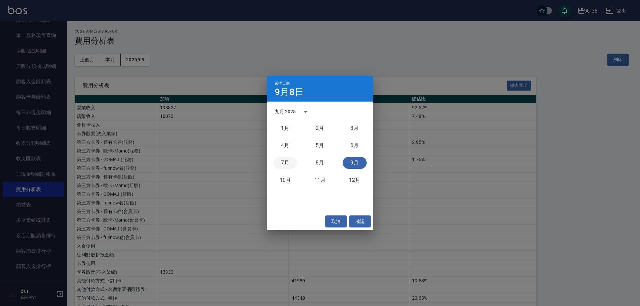
click at [291, 162] on button "7月" at bounding box center [285, 163] width 24 height 12
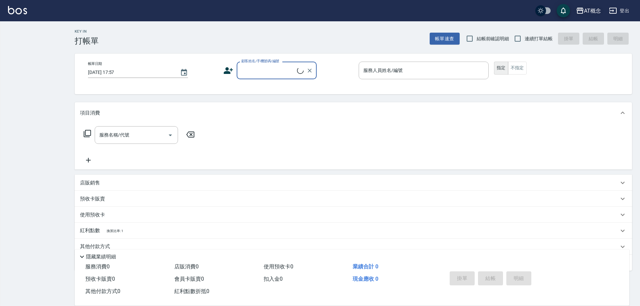
click at [595, 9] on div "AT概念" at bounding box center [592, 11] width 17 height 8
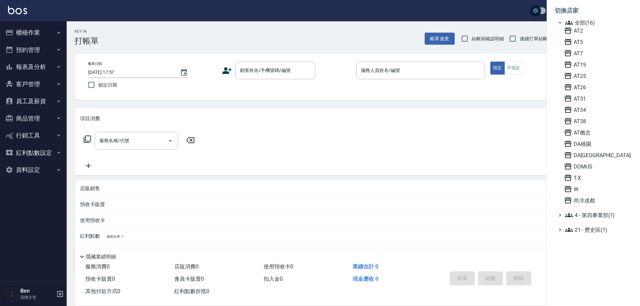
click at [597, 159] on div "AT2 AT5 AT7 AT19 AT25 AT26 AT31 AT34 AT38 AT概念 DA桃園 DA蘆洲 DOMUS T.X W 尚洋成都" at bounding box center [596, 116] width 71 height 178
click at [599, 154] on span "DA蘆洲" at bounding box center [596, 155] width 65 height 8
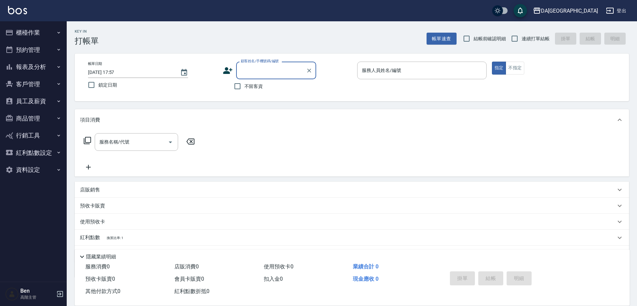
click at [42, 70] on button "報表及分析" at bounding box center [33, 66] width 61 height 17
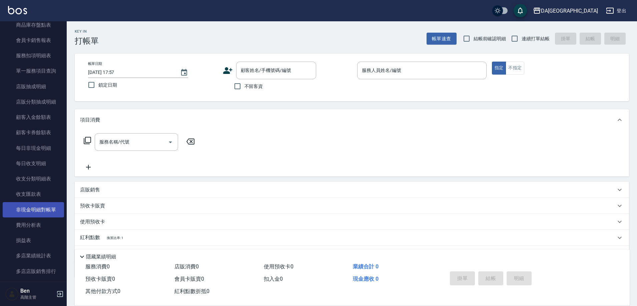
scroll to position [433, 0]
click at [39, 222] on link "費用分析表" at bounding box center [33, 222] width 61 height 15
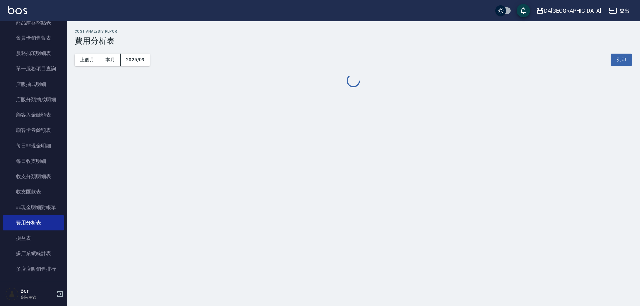
click at [90, 52] on div "上個月 本月 2025/09 列印" at bounding box center [353, 60] width 557 height 28
click at [91, 59] on button "上個月" at bounding box center [87, 60] width 25 height 12
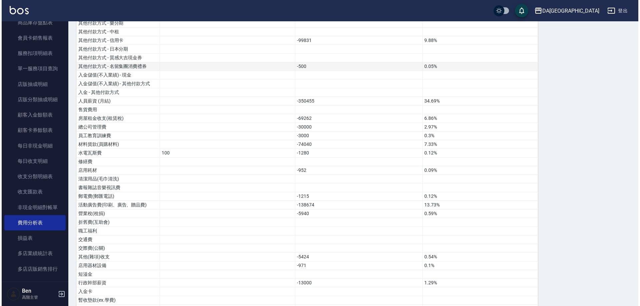
scroll to position [300, 0]
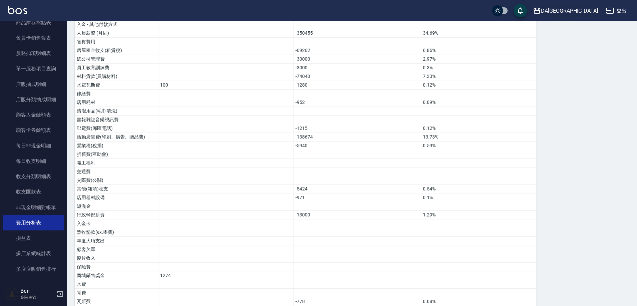
click at [588, 13] on div "DA[GEOGRAPHIC_DATA]" at bounding box center [569, 11] width 57 height 8
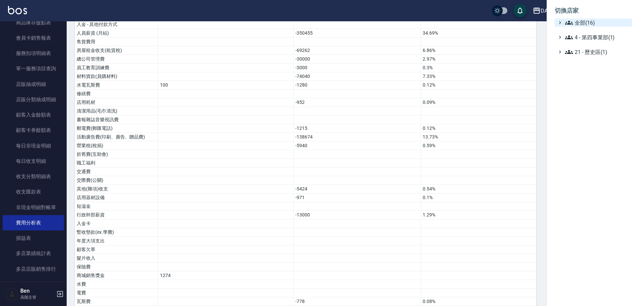
click at [591, 20] on span "全部(16)" at bounding box center [597, 23] width 64 height 8
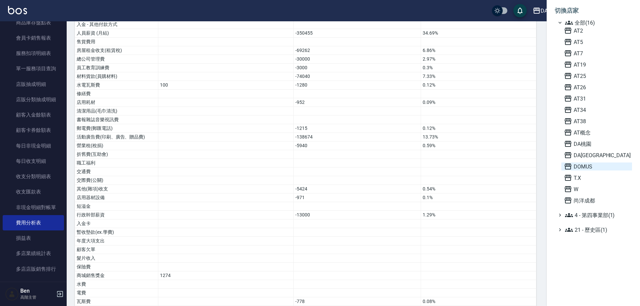
click at [596, 168] on span "DOMUS" at bounding box center [596, 167] width 65 height 8
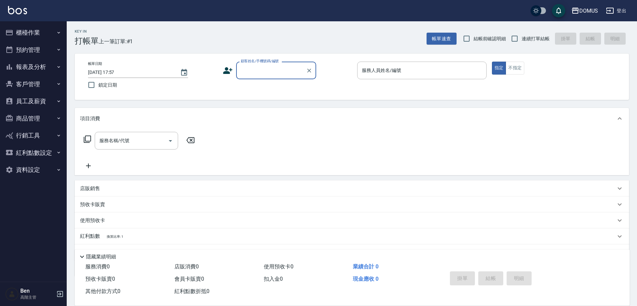
click at [37, 64] on button "報表及分析" at bounding box center [33, 66] width 61 height 17
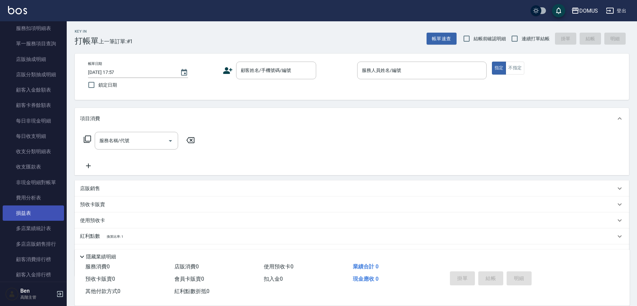
scroll to position [467, 0]
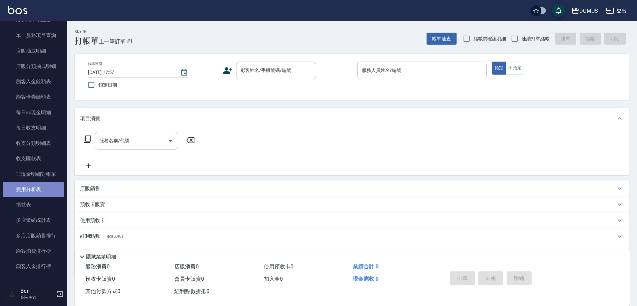
click at [35, 188] on link "費用分析表" at bounding box center [33, 189] width 61 height 15
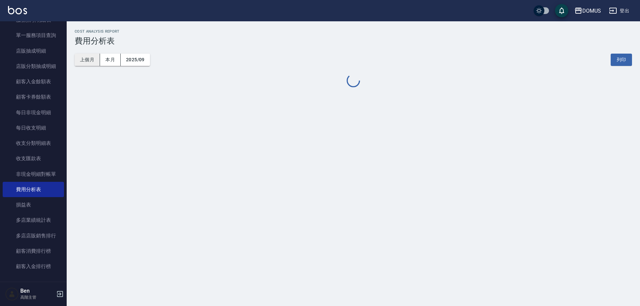
click at [93, 61] on button "上個月" at bounding box center [87, 60] width 25 height 12
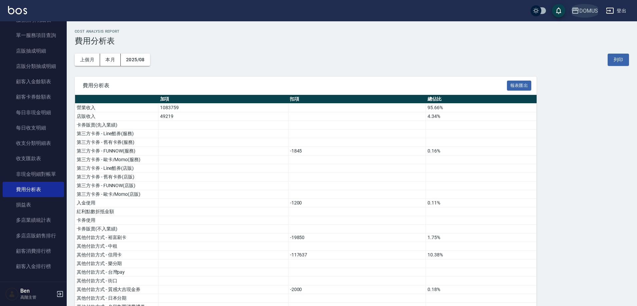
click at [573, 10] on icon "button" at bounding box center [575, 11] width 8 height 8
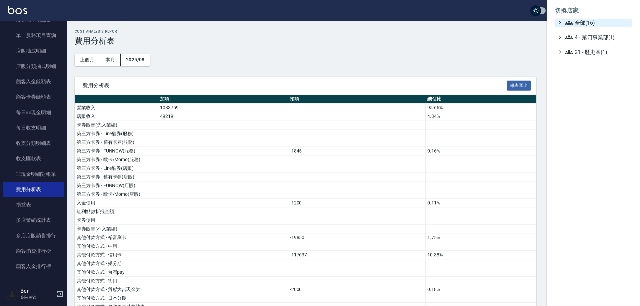
click at [584, 22] on span "全部(16)" at bounding box center [597, 23] width 64 height 8
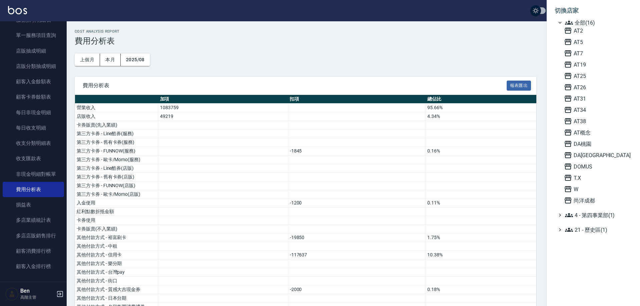
click at [473, 39] on div at bounding box center [320, 153] width 640 height 306
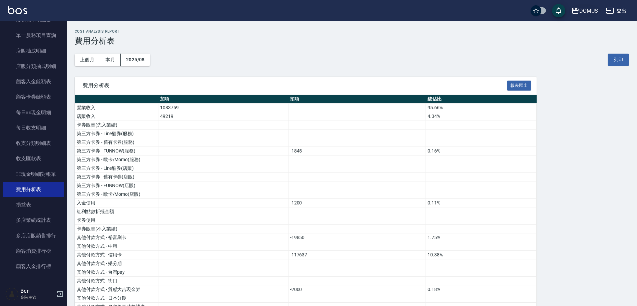
click at [588, 5] on button "DOMUS" at bounding box center [584, 11] width 32 height 14
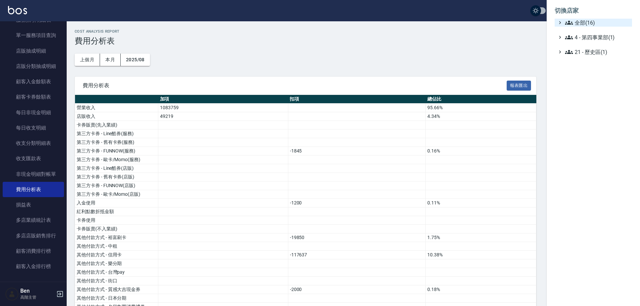
click at [589, 23] on span "全部(16)" at bounding box center [597, 23] width 64 height 8
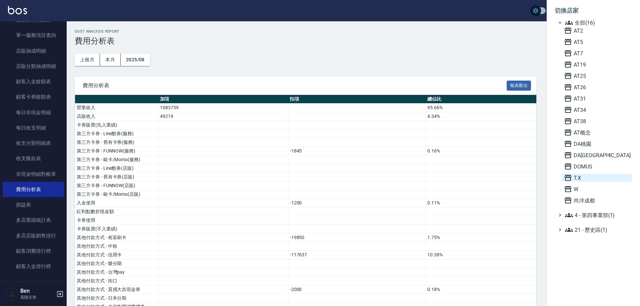
click at [597, 178] on span "T.X" at bounding box center [596, 178] width 65 height 8
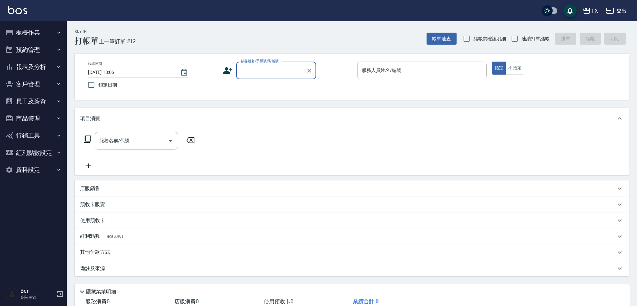
click at [34, 66] on button "報表及分析" at bounding box center [33, 66] width 61 height 17
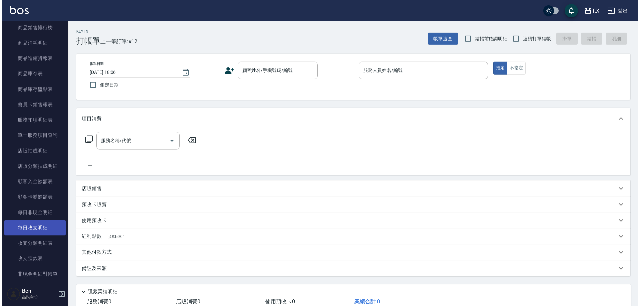
scroll to position [400, 0]
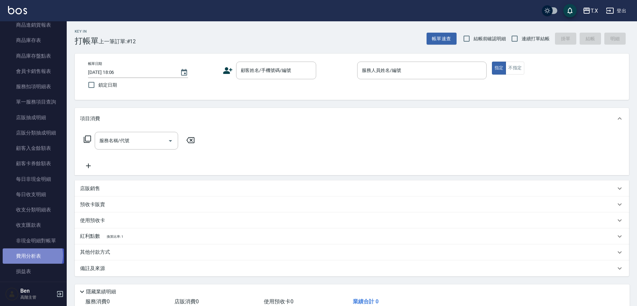
click at [32, 256] on link "費用分析表" at bounding box center [33, 256] width 61 height 15
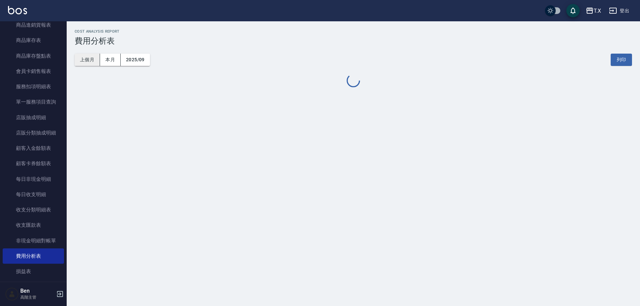
click at [91, 64] on button "上個月" at bounding box center [87, 60] width 25 height 12
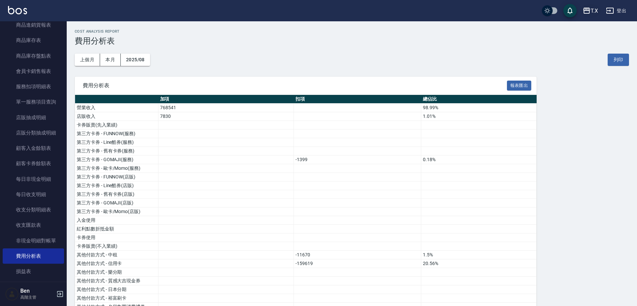
click at [592, 10] on div "T.X" at bounding box center [593, 11] width 7 height 8
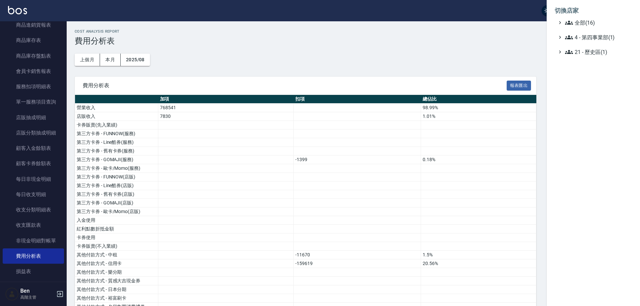
click at [593, 18] on li "切換店家" at bounding box center [593, 11] width 77 height 16
click at [593, 22] on span "全部(16)" at bounding box center [597, 23] width 64 height 8
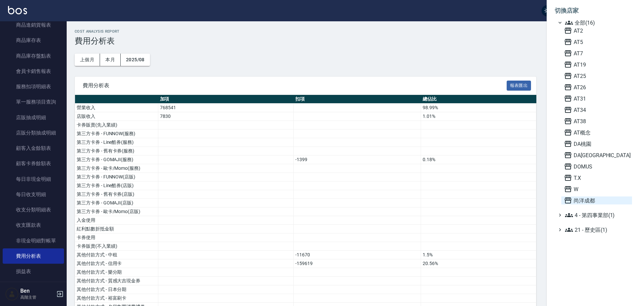
click at [600, 199] on span "尚洋成都" at bounding box center [596, 201] width 65 height 8
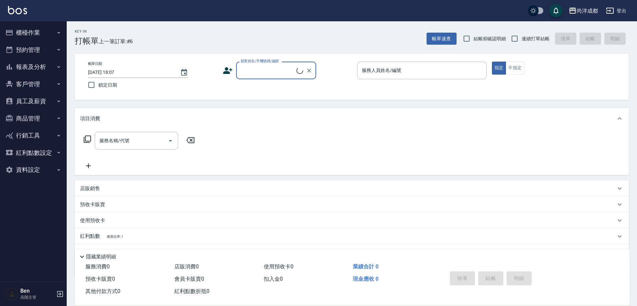
click at [40, 68] on button "報表及分析" at bounding box center [33, 66] width 61 height 17
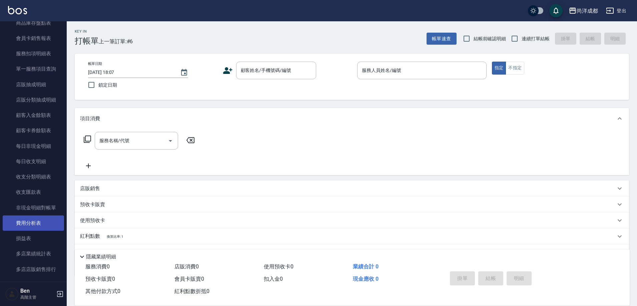
scroll to position [433, 0]
click at [26, 229] on link "費用分析表" at bounding box center [33, 222] width 61 height 15
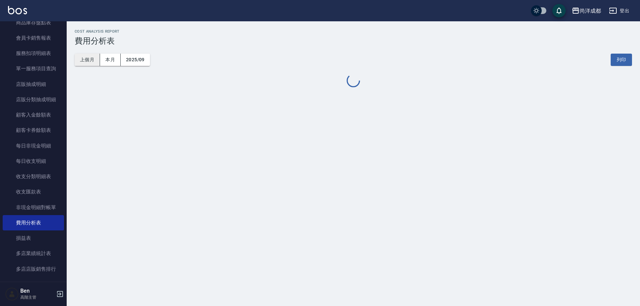
click at [89, 65] on button "上個月" at bounding box center [87, 60] width 25 height 12
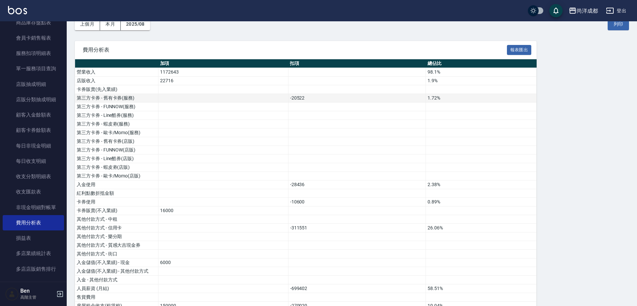
scroll to position [133, 0]
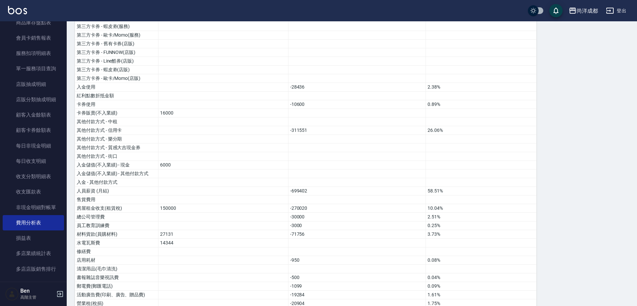
click at [585, 116] on div "費用分析表 報表匯出 加項 扣項 總佔比 營業收入 1172643 98.1% 店販收入 22716 1.9% 卡券販賣(先入業績) 第三方卡券 - 舊有卡券…" at bounding box center [352, 251] width 554 height 616
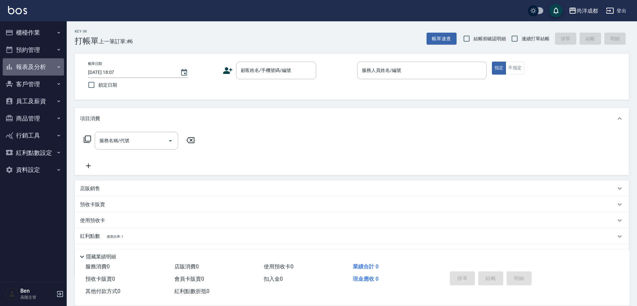
click at [44, 67] on button "報表及分析" at bounding box center [33, 66] width 61 height 17
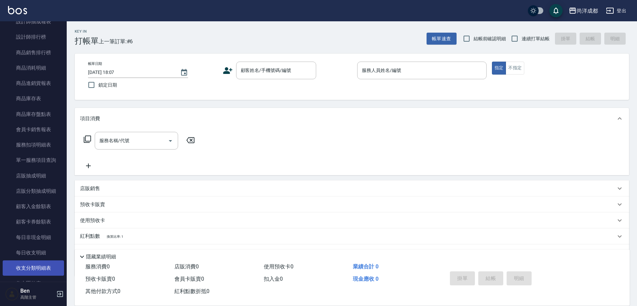
scroll to position [467, 0]
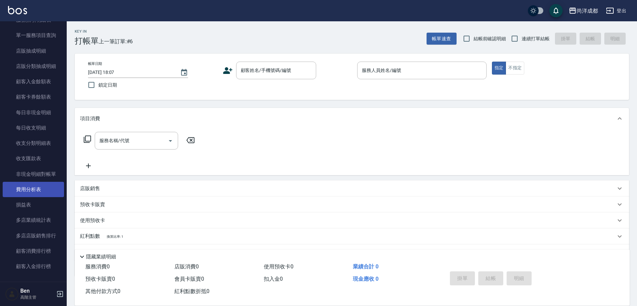
click at [34, 187] on link "費用分析表" at bounding box center [33, 189] width 61 height 15
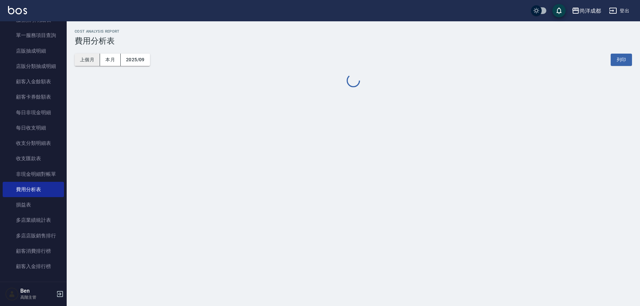
click at [88, 57] on button "上個月" at bounding box center [87, 60] width 25 height 12
click at [142, 65] on button "2025/08" at bounding box center [135, 60] width 29 height 12
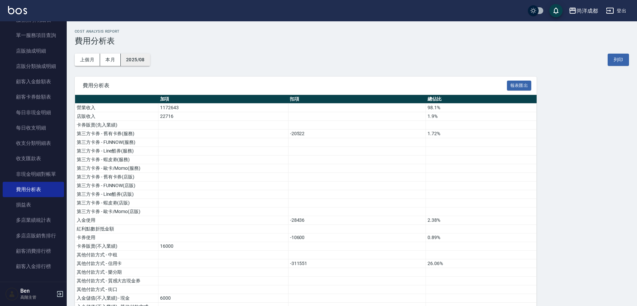
click at [131, 60] on button "2025/08" at bounding box center [135, 60] width 29 height 12
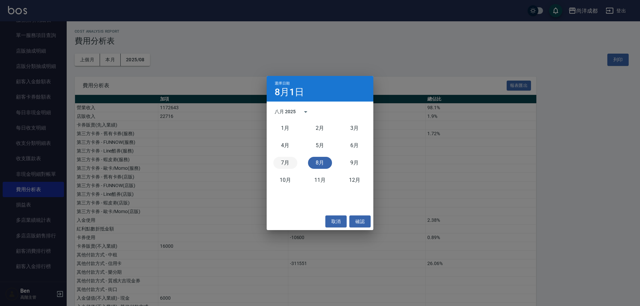
click at [285, 164] on button "7月" at bounding box center [285, 163] width 24 height 12
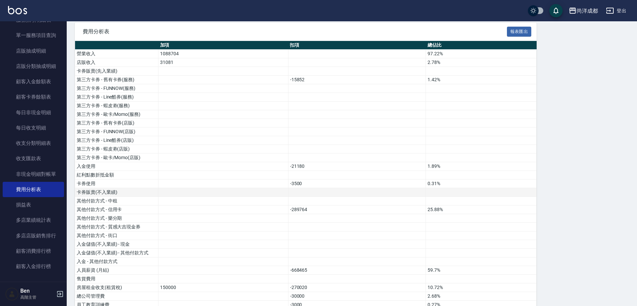
scroll to position [67, 0]
